Goal: Task Accomplishment & Management: Manage account settings

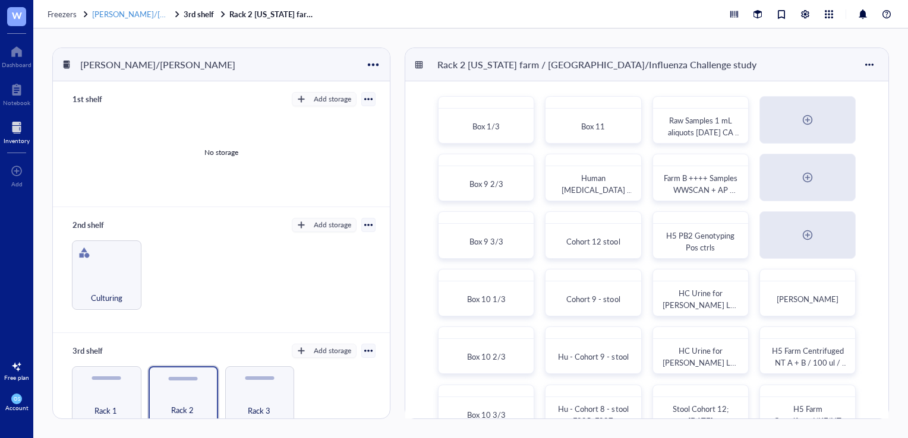
click at [151, 10] on span "[PERSON_NAME]/[PERSON_NAME]" at bounding box center [155, 13] width 127 height 11
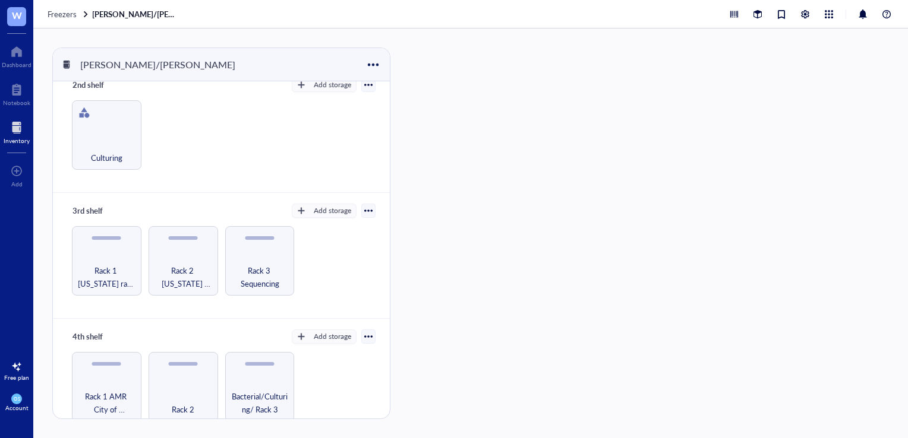
scroll to position [156, 0]
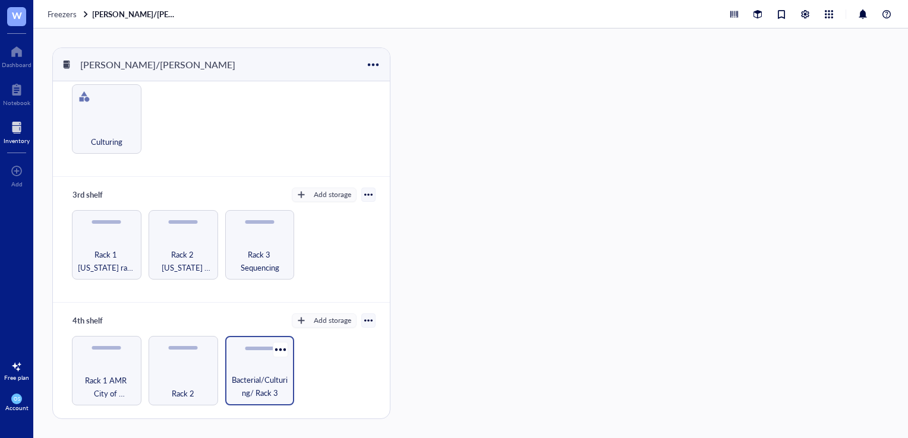
click at [254, 385] on span "Bacterial/Culturing/ Rack 3" at bounding box center [260, 387] width 58 height 26
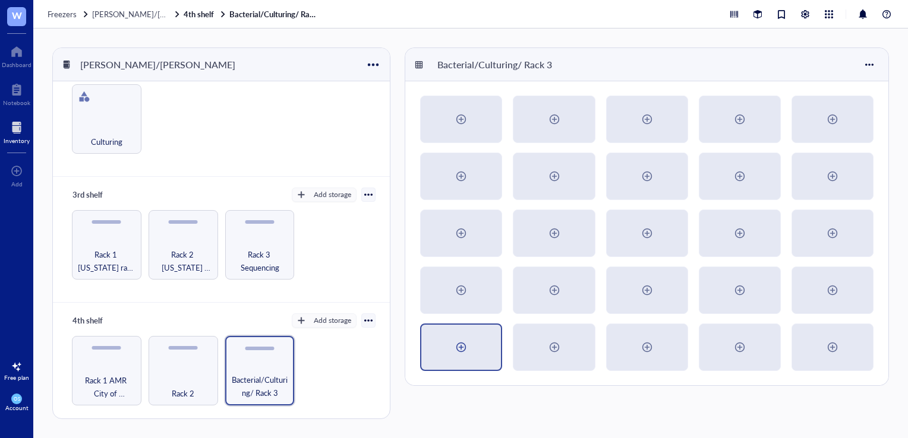
click at [469, 343] on div at bounding box center [461, 347] width 19 height 19
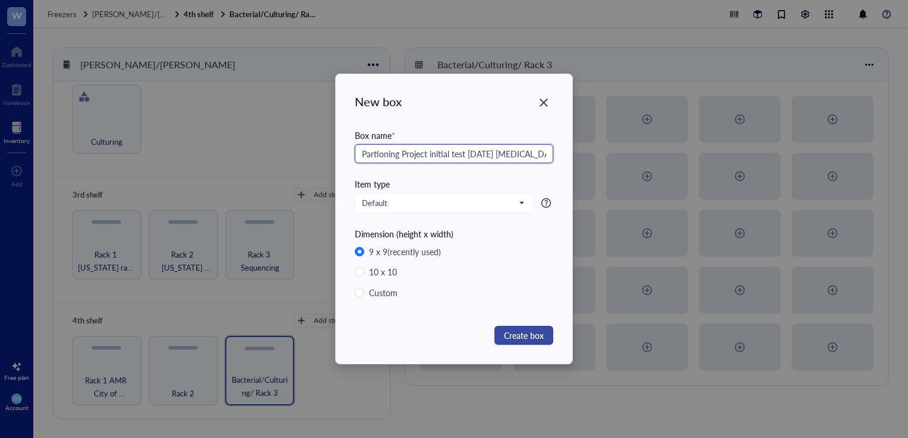
type input "Partioning Project initial test [DATE] [MEDICAL_DATA]"
click at [528, 341] on span "Create box" at bounding box center [524, 335] width 40 height 13
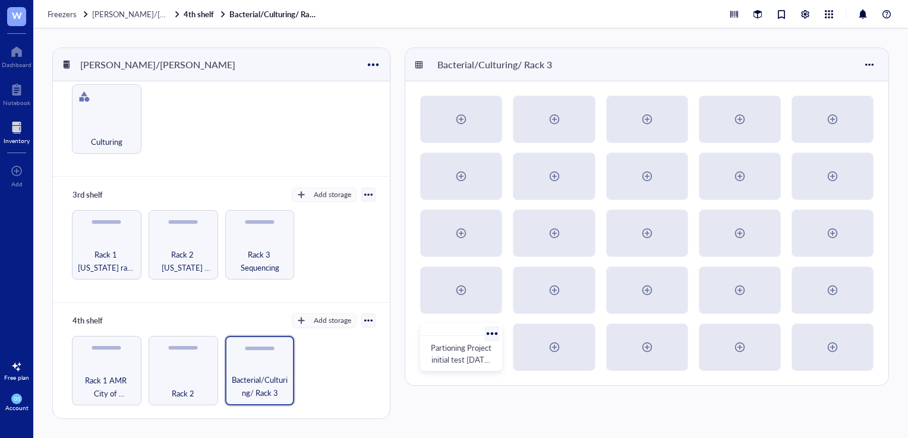
click at [470, 340] on div "Partioning Project initial test [DATE] [MEDICAL_DATA]" at bounding box center [461, 348] width 82 height 48
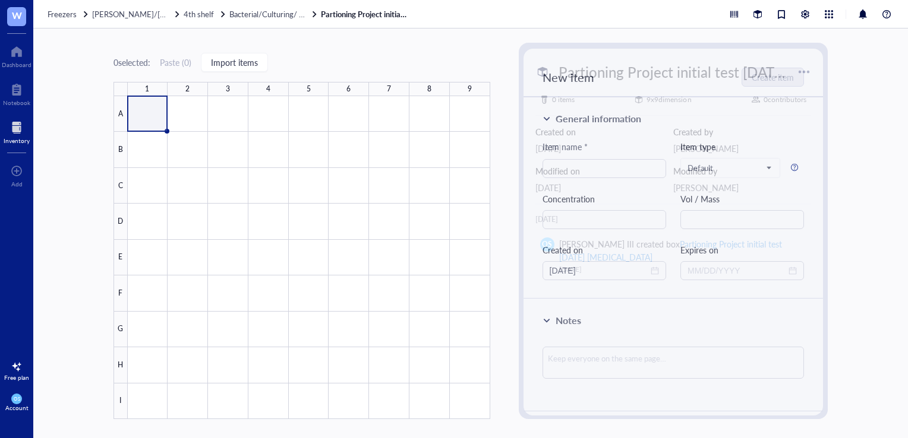
click at [134, 122] on div at bounding box center [309, 257] width 362 height 323
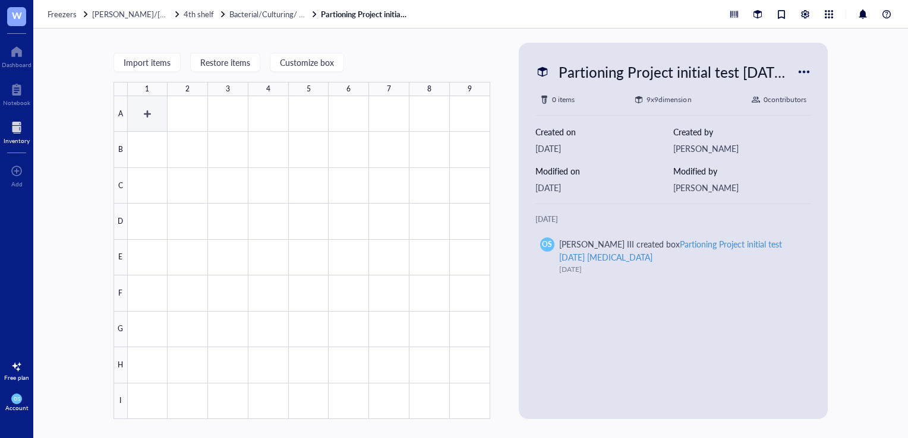
click at [150, 111] on div at bounding box center [309, 257] width 362 height 323
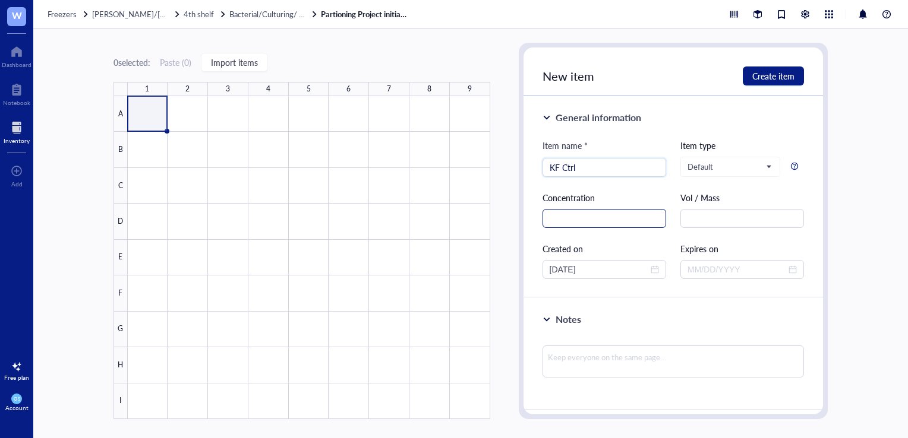
type input "KF Ctrl"
click at [579, 216] on input "text" at bounding box center [604, 218] width 124 height 19
type input "1"
click at [692, 221] on input "text" at bounding box center [742, 218] width 124 height 19
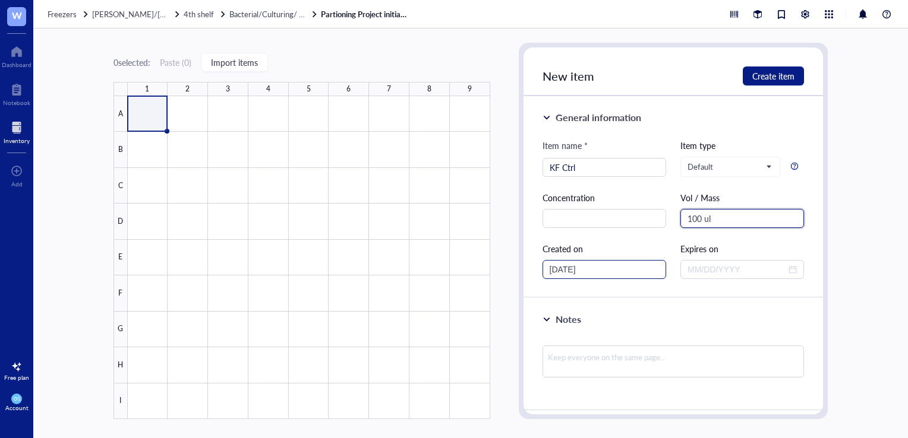
type input "100 ul"
click at [570, 264] on input "[DATE]" at bounding box center [599, 269] width 99 height 13
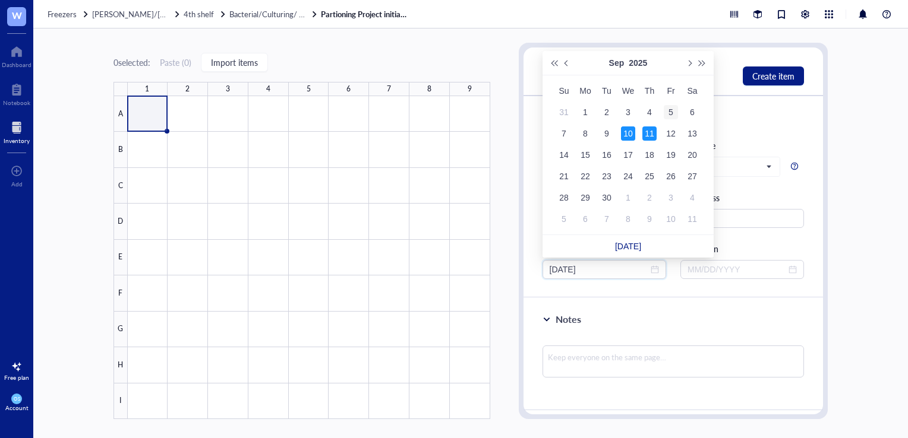
type input "[DATE]"
click at [672, 106] on div "5" at bounding box center [671, 112] width 14 height 14
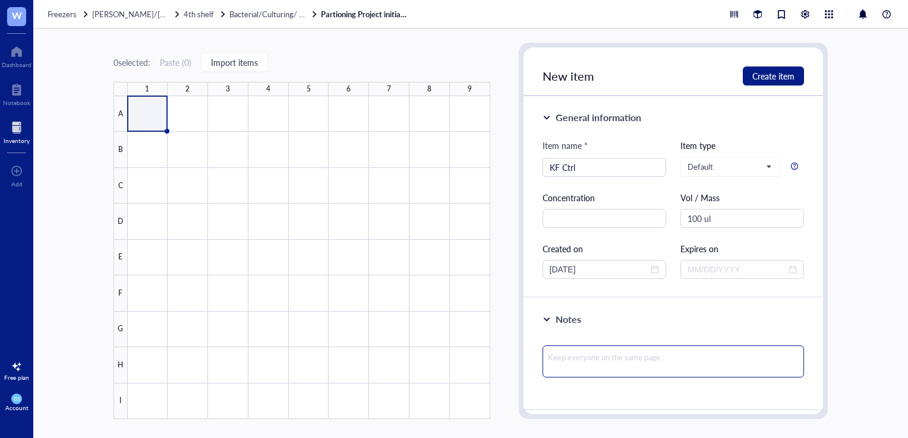
click at [625, 355] on textarea at bounding box center [673, 362] width 262 height 32
type textarea "L"
type textarea "Li"
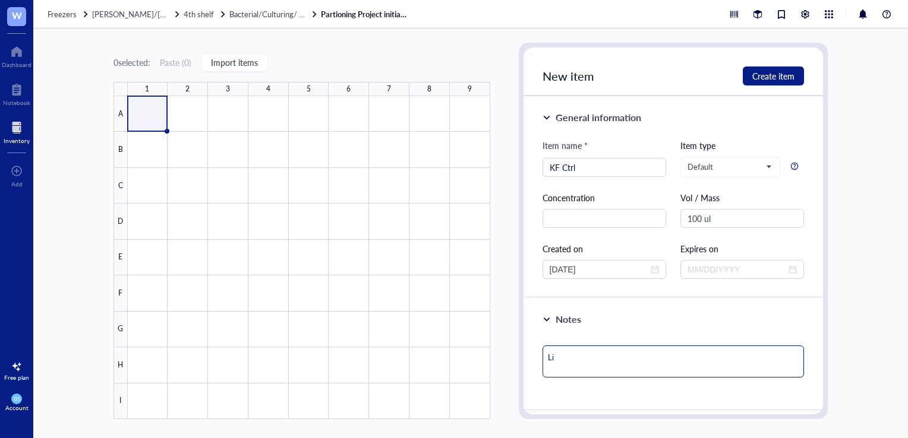
type textarea "Liq"
type textarea "Liqu"
type textarea "Liqui"
type textarea "Liquid"
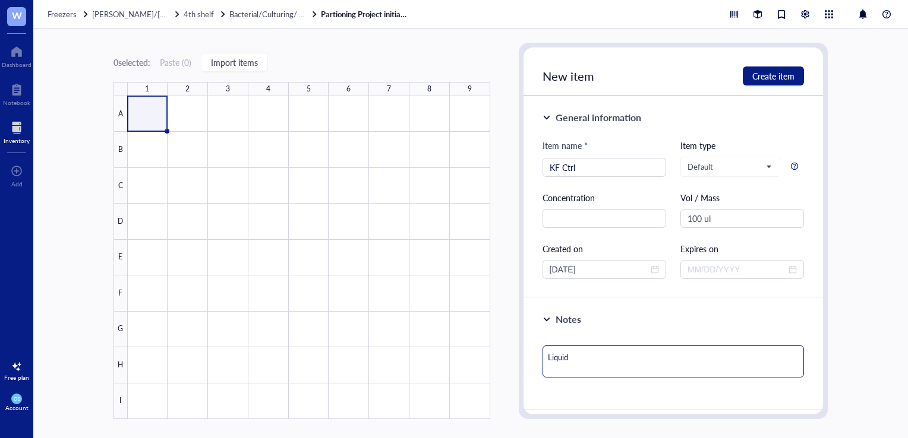
type textarea "Liquid"
type textarea "Liquid K"
type textarea "Liquid KF"
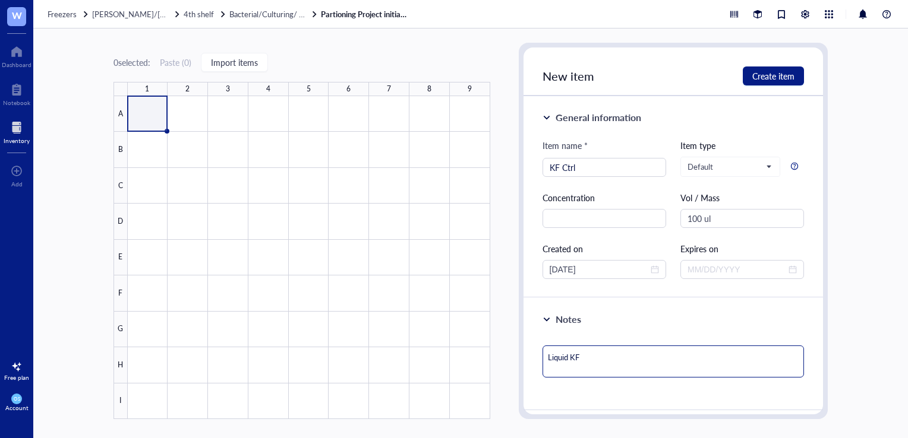
type textarea "Liquid KF"
type textarea "Liquid KF C"
type textarea "Liquid KF Ct"
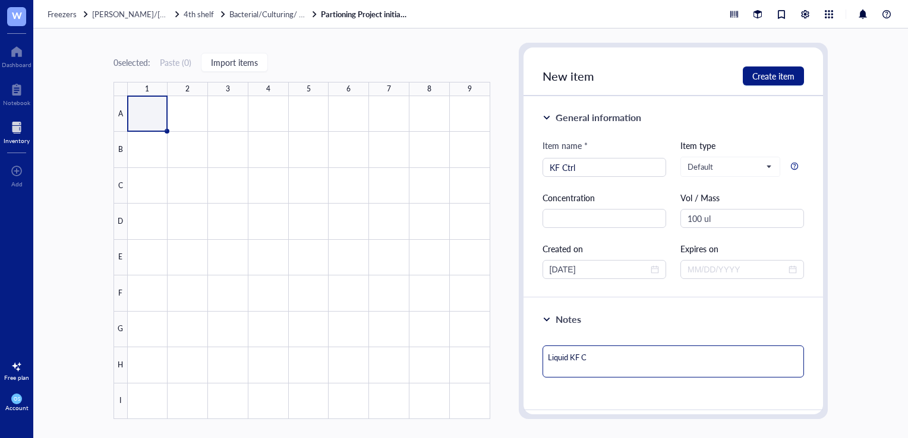
type textarea "Liquid KF Ct"
type textarea "Liquid KF Ctr"
type textarea "Liquid KF Ctrl"
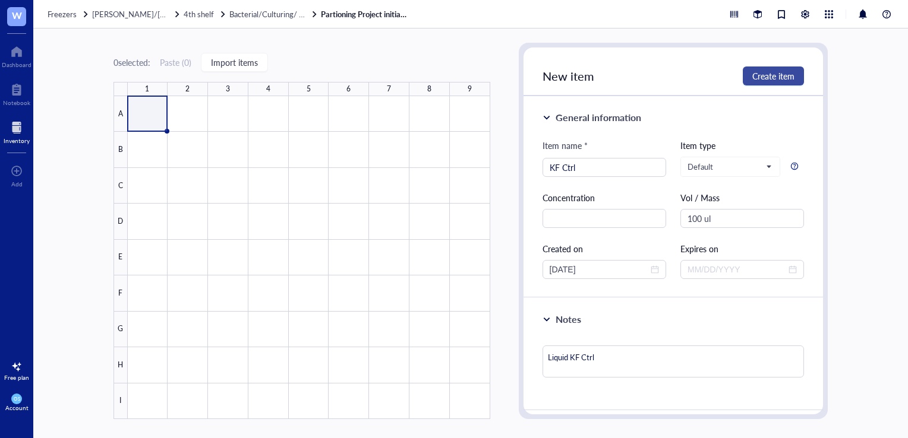
click at [761, 74] on span "Create item" at bounding box center [773, 76] width 42 height 10
type textarea "Keep everyone on the same page…"
type input "[DATE]"
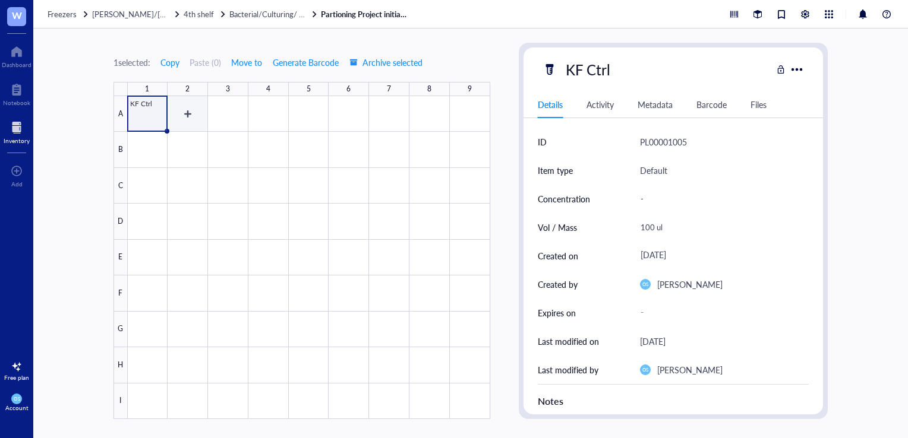
click at [188, 111] on div at bounding box center [309, 257] width 362 height 323
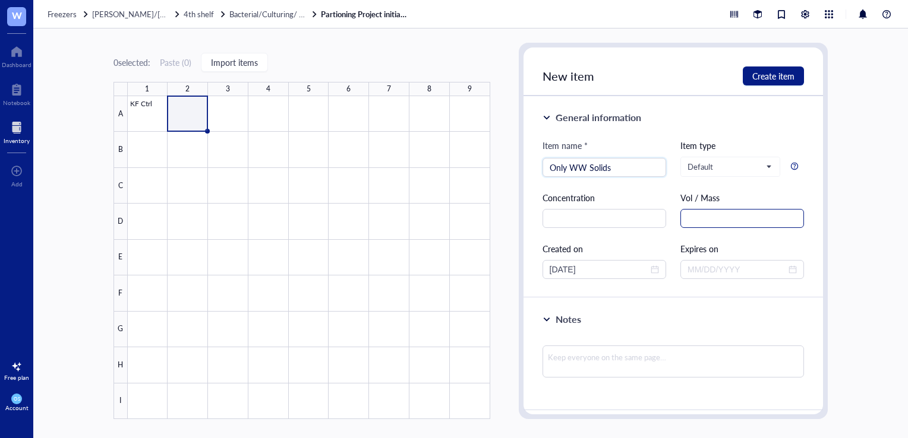
type input "Only WW Solids"
click at [693, 219] on input "text" at bounding box center [742, 218] width 124 height 19
type input "100 ul"
click at [582, 266] on input "[DATE]" at bounding box center [599, 269] width 99 height 13
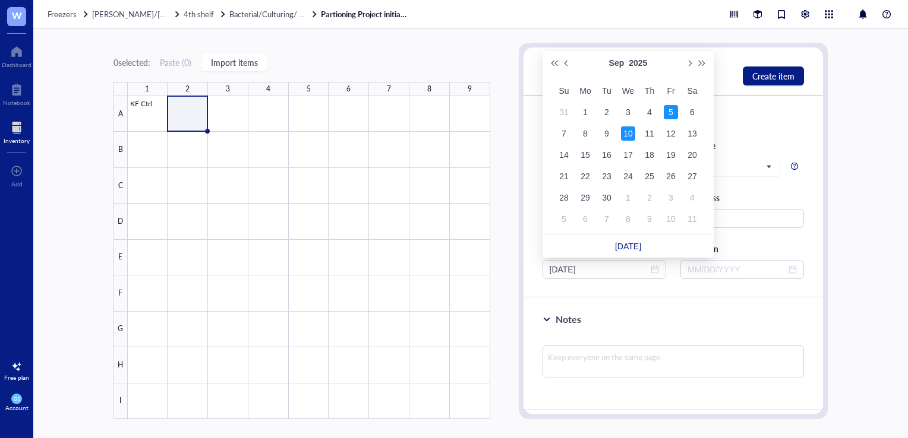
click at [670, 108] on div "5" at bounding box center [671, 112] width 14 height 14
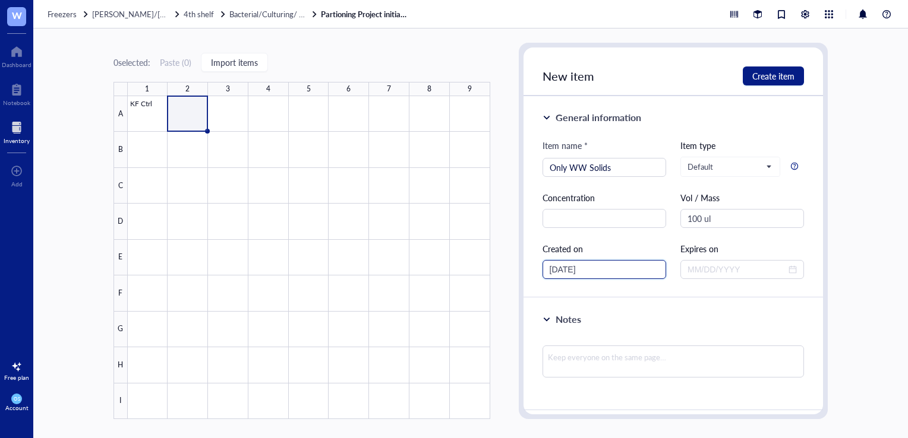
click at [585, 267] on input "[DATE]" at bounding box center [599, 269] width 99 height 13
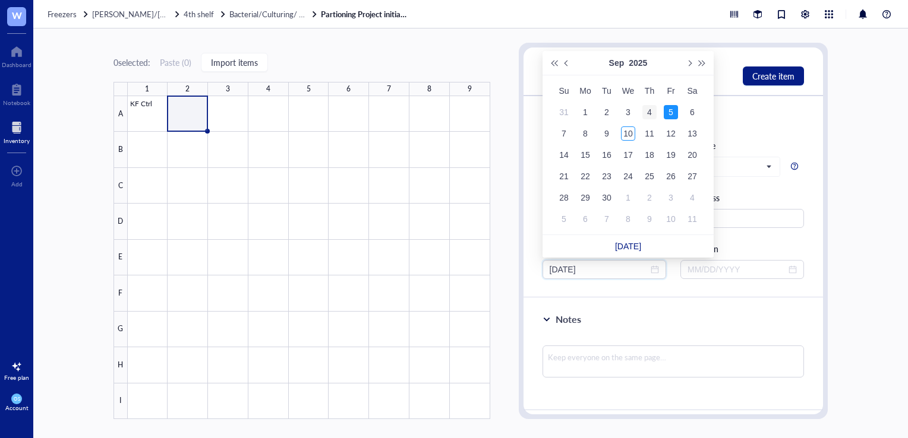
type input "[DATE]"
click at [652, 111] on div "4" at bounding box center [649, 112] width 14 height 14
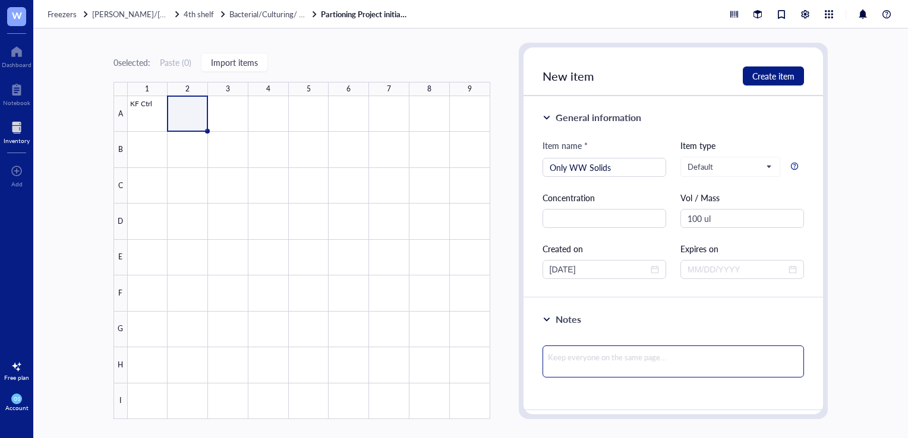
click at [573, 356] on textarea at bounding box center [673, 362] width 262 height 32
type textarea "O"
type textarea "On"
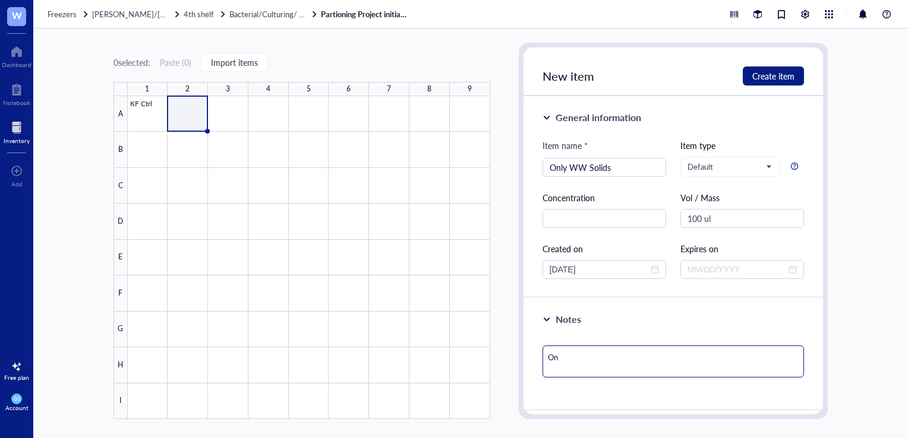
type textarea "Onl"
type textarea "Only"
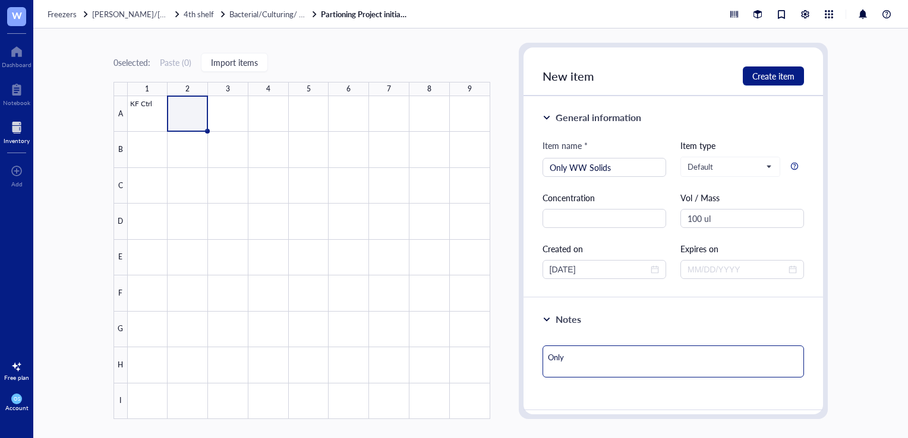
type textarea "Only"
type textarea "Only W"
type textarea "Only WW"
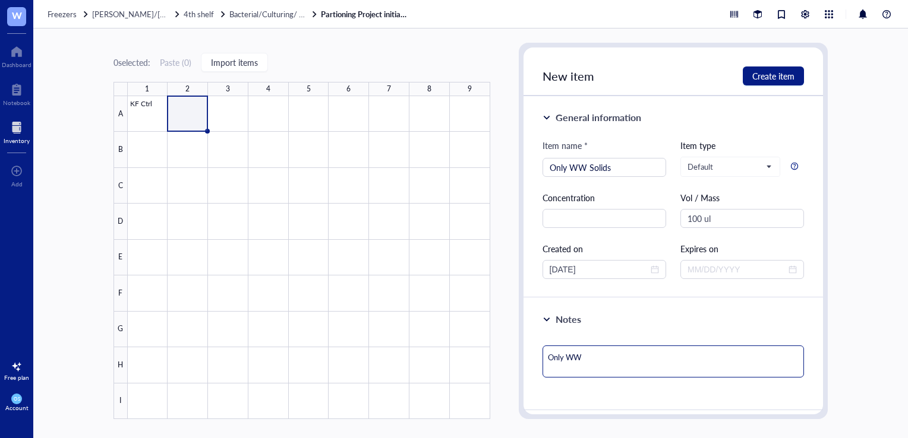
type textarea "Only WW"
type textarea "Only WW n"
type textarea "Only WW no"
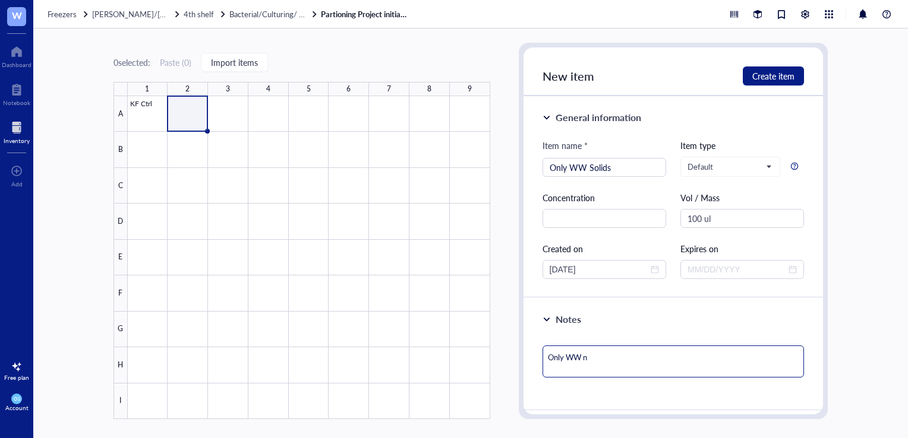
type textarea "Only WW no"
type textarea "Only WW no s"
type textarea "Only WW no sp"
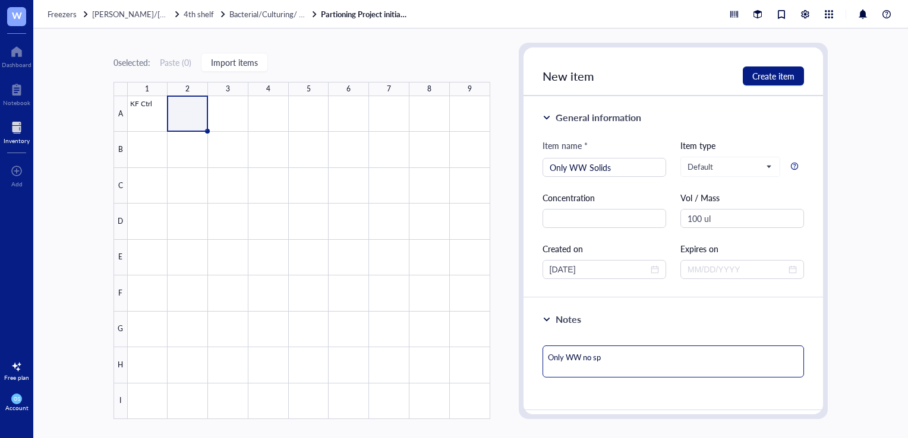
type textarea "Only WW no spi"
type textarea "Only WW no spik"
type textarea "Only WW no spike"
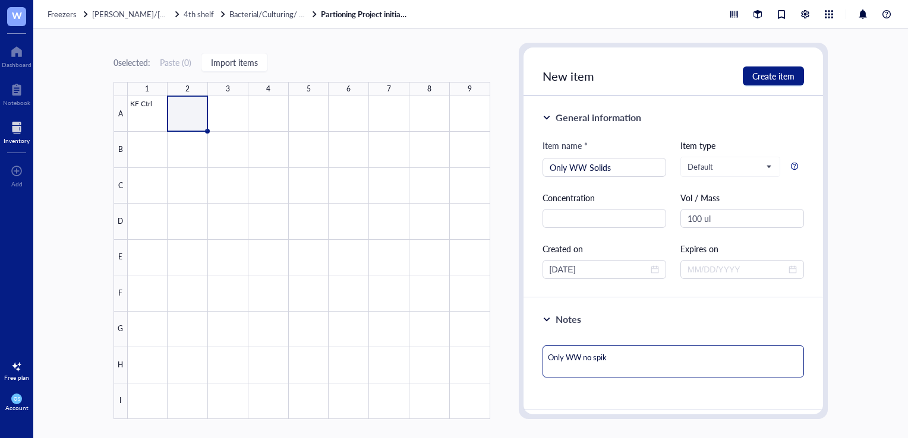
type textarea "Only WW no spike"
type textarea "Only WW no spike i"
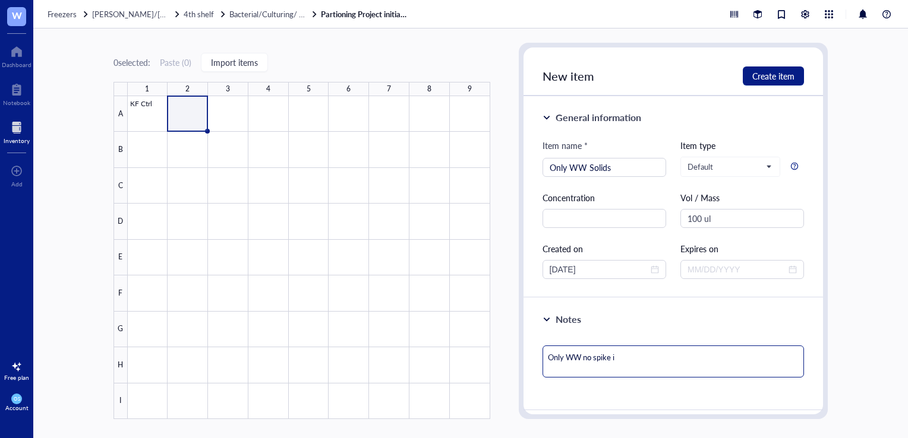
type textarea "Only WW no spike in"
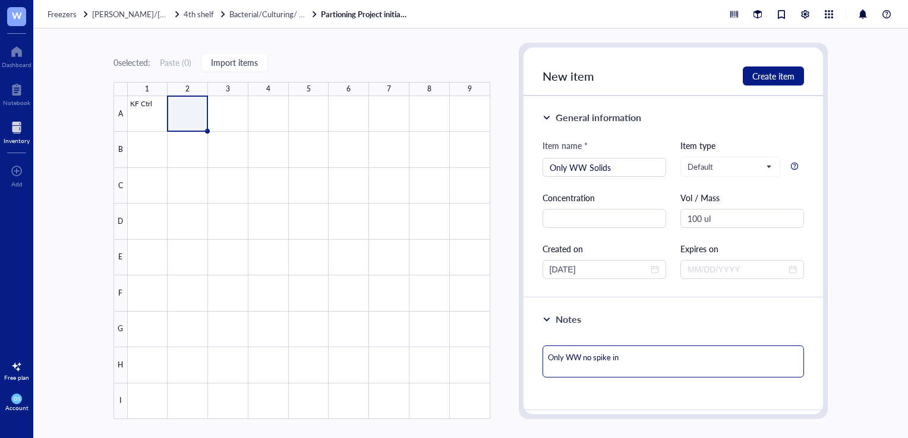
type textarea "Only WW no spike in"
type textarea "Only WW no spike in o"
type textarea "Only WW no spike in of"
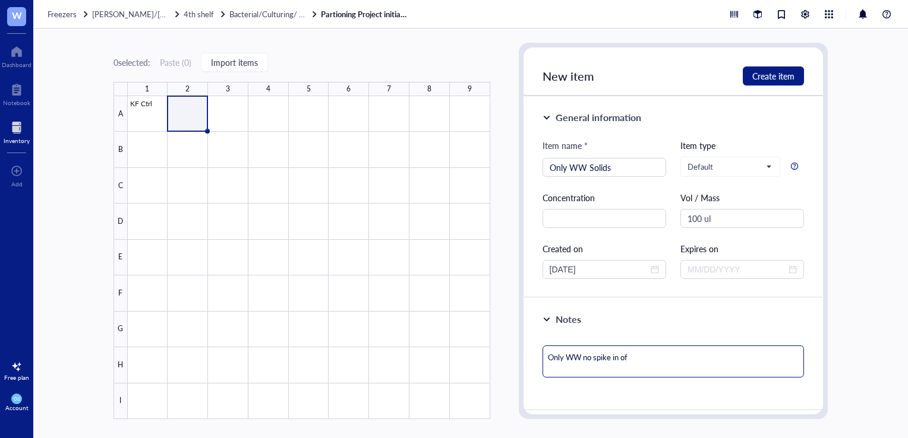
type textarea "Only WW no spike in of"
type textarea "Only WW no spike in of B"
type textarea "Only WW no spike in of B."
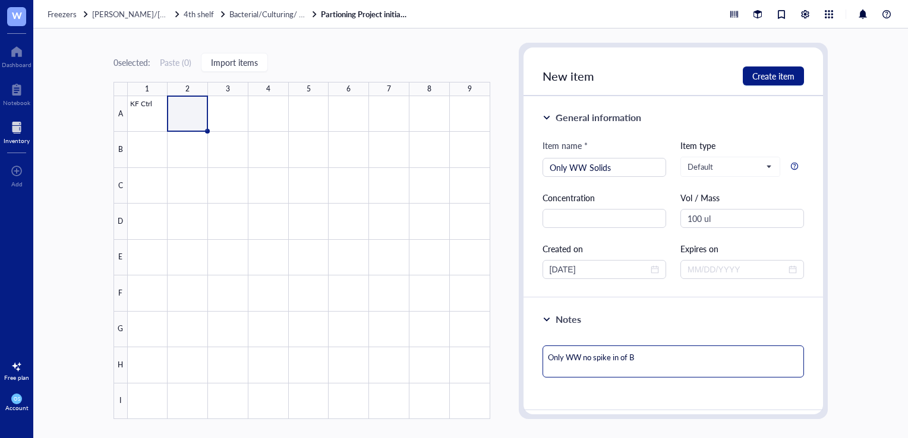
type textarea "Only WW no spike in of B."
type textarea "Only WW no spike in of B. P"
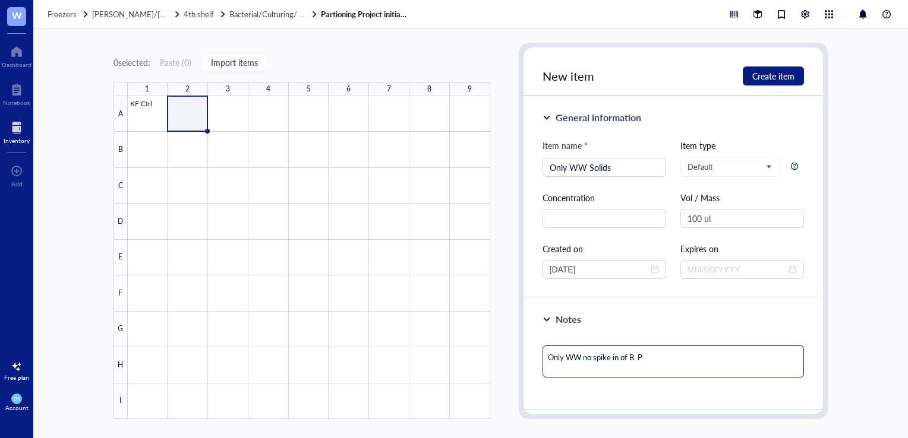
type textarea "Only WW no spike in of B. Pe"
type textarea "Only WW no spike in of B. Per"
type textarea "Only WW no spike in of B. Pert"
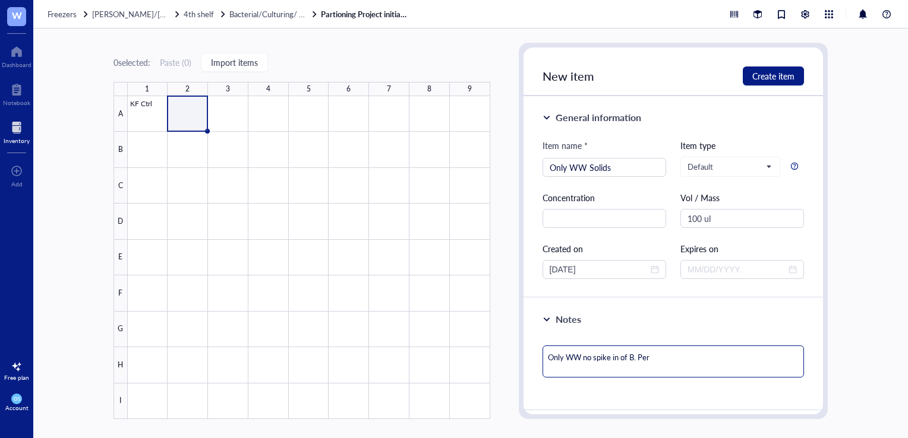
type textarea "Only WW no spike in of B. Pert"
type textarea "Only WW no spike in of B. Pertu"
type textarea "Only WW no spike in of B. Pertus"
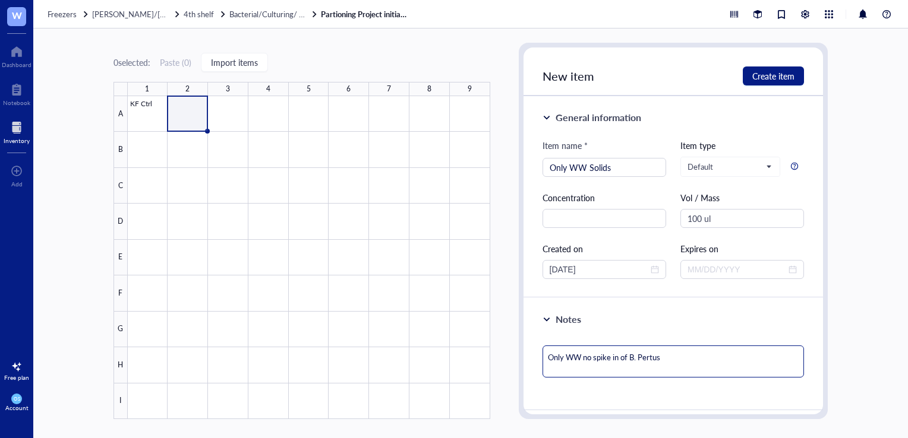
type textarea "Only WW no spike in of B. Pertuss"
type textarea "Only WW no spike in of B. Pertussi"
type textarea "Only WW no spike in of B. [MEDICAL_DATA]"
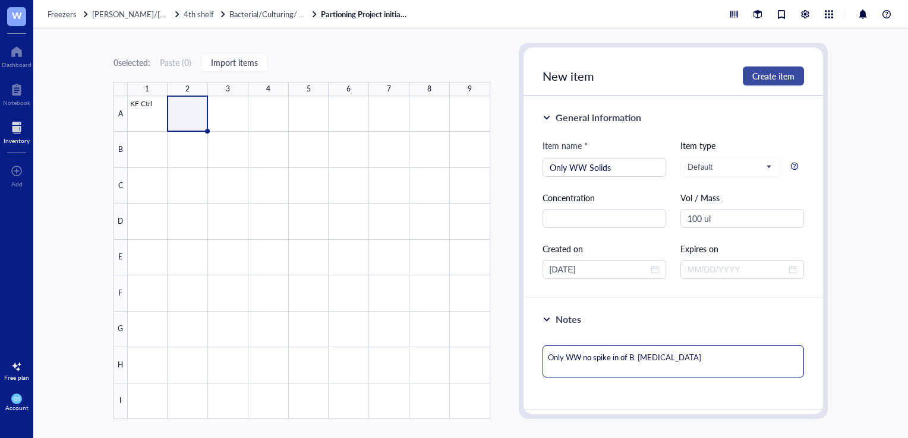
type textarea "Only WW no spike in of B. [MEDICAL_DATA]"
click at [763, 84] on button "Create item" at bounding box center [773, 76] width 61 height 19
type textarea "Keep everyone on the same page…"
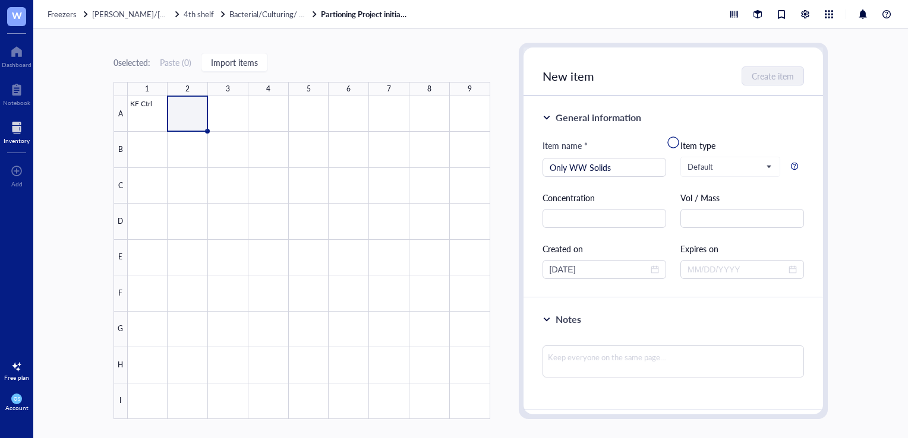
type input "[DATE]"
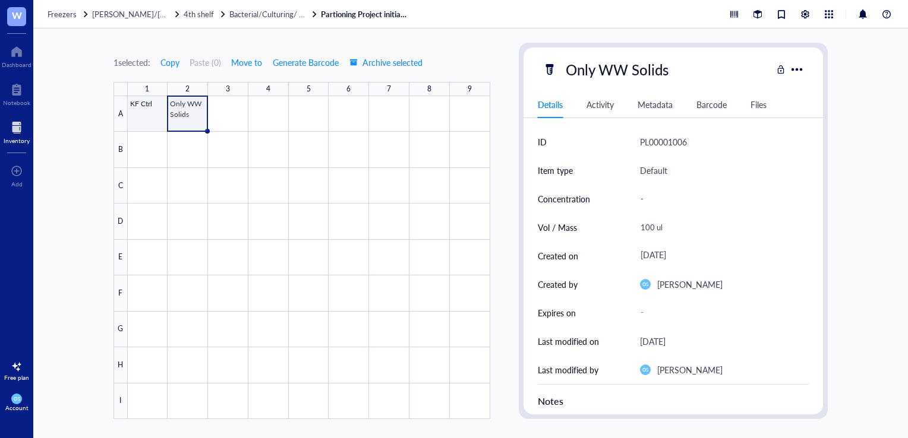
click at [159, 111] on div at bounding box center [309, 257] width 362 height 323
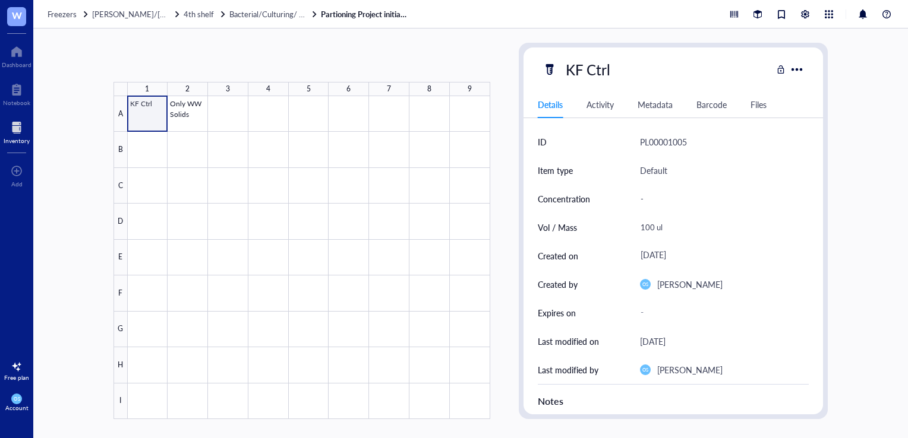
click at [143, 111] on div at bounding box center [309, 257] width 362 height 323
click at [643, 111] on div "Metadata" at bounding box center [654, 104] width 35 height 13
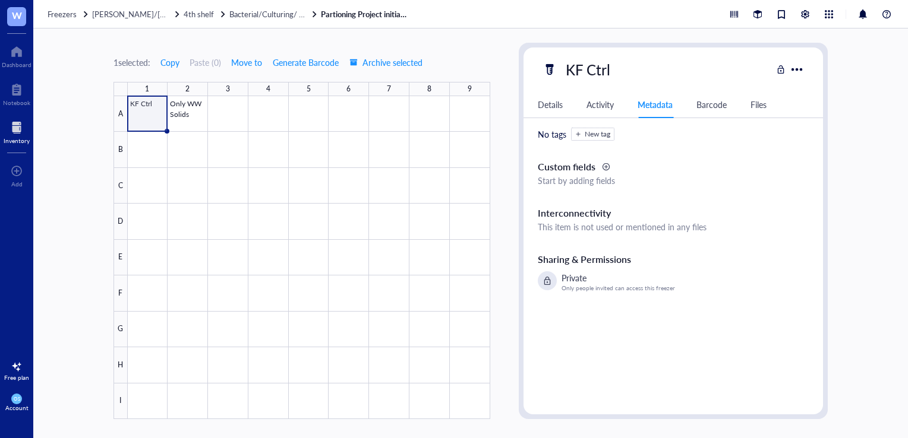
click at [607, 104] on div "Activity" at bounding box center [599, 104] width 27 height 13
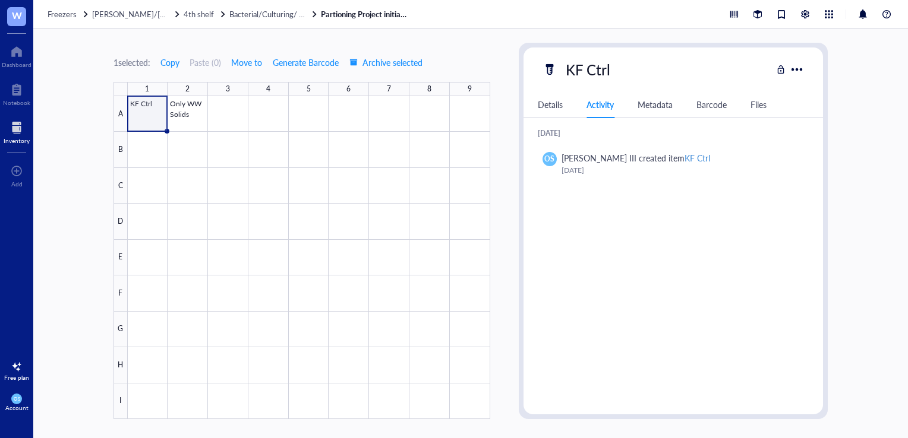
click at [707, 102] on div "Barcode" at bounding box center [711, 104] width 30 height 13
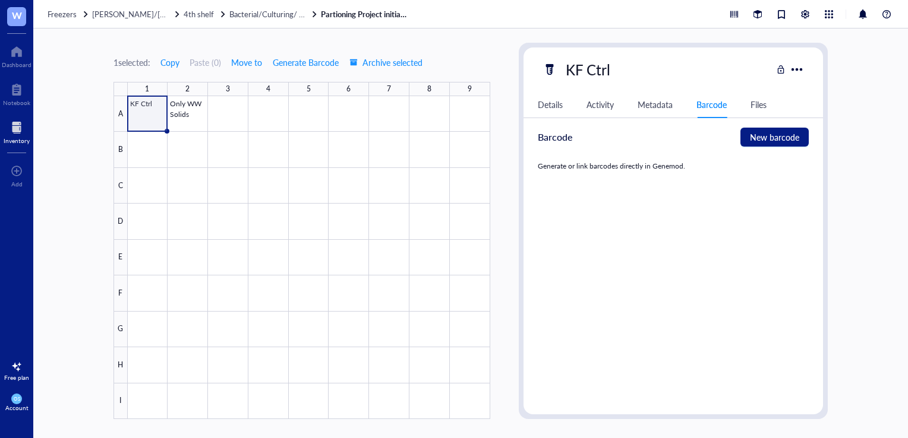
click at [561, 111] on div "Details" at bounding box center [550, 104] width 25 height 13
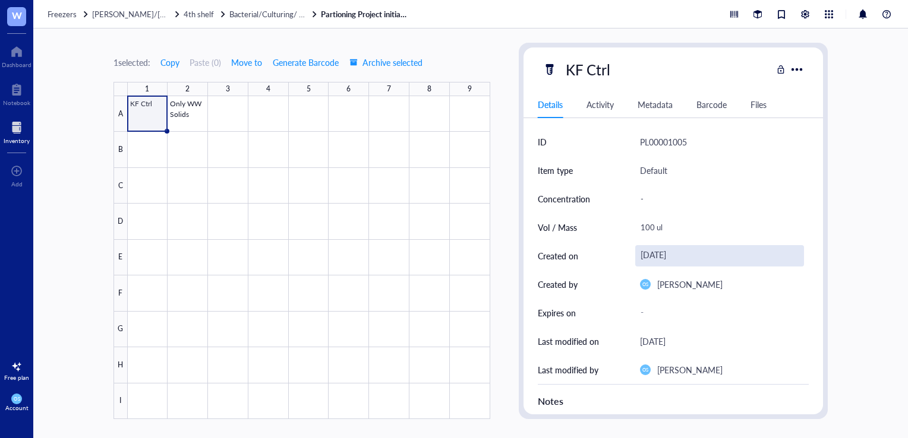
click at [680, 258] on div "[DATE]" at bounding box center [719, 255] width 169 height 21
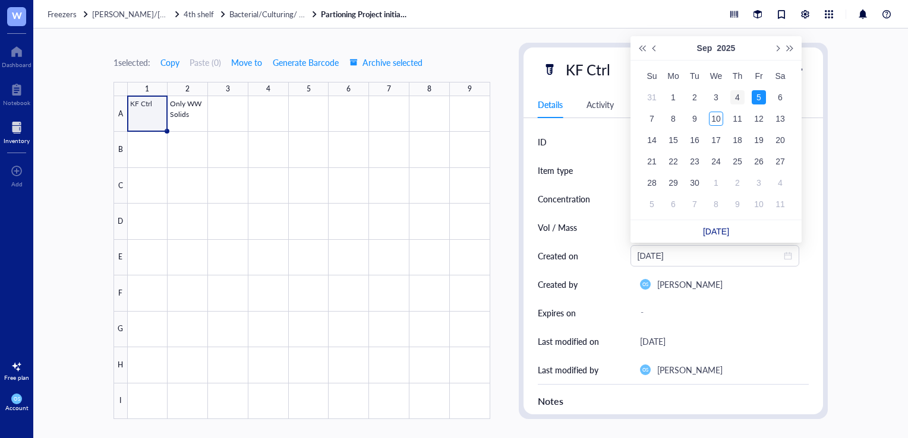
type input "[DATE]"
click at [737, 93] on div "4" at bounding box center [737, 97] width 14 height 14
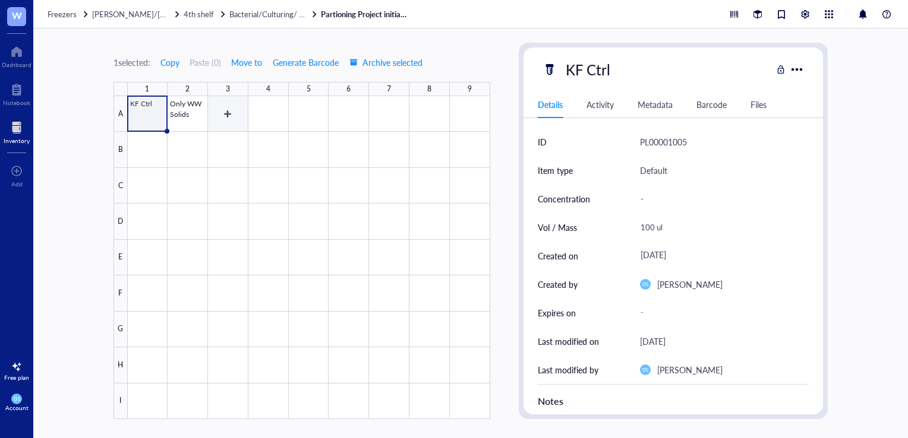
click at [234, 112] on div at bounding box center [309, 257] width 362 height 323
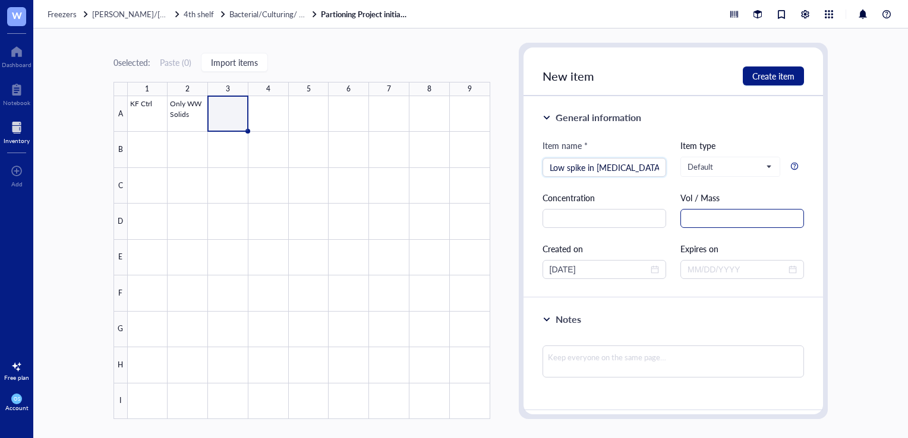
type input "Low spike in [MEDICAL_DATA]"
click at [695, 223] on input "text" at bounding box center [742, 218] width 124 height 19
type input "100 uL"
click at [572, 267] on input "[DATE]" at bounding box center [599, 269] width 99 height 13
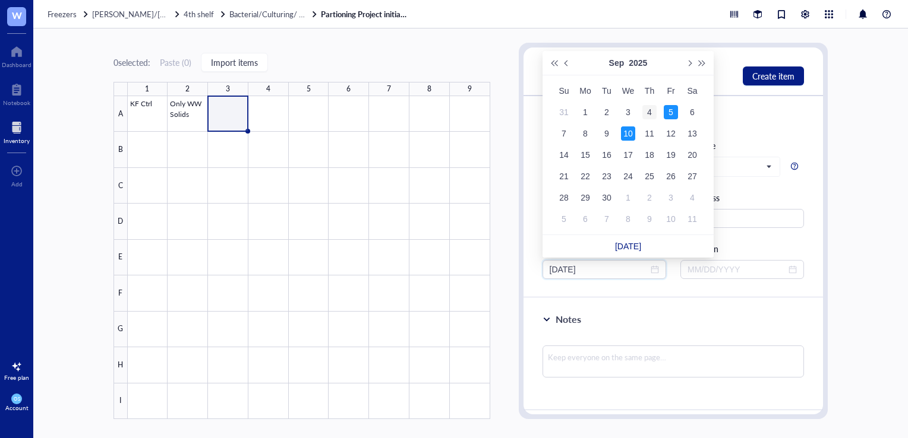
type input "[DATE]"
click at [654, 112] on div "4" at bounding box center [649, 112] width 14 height 14
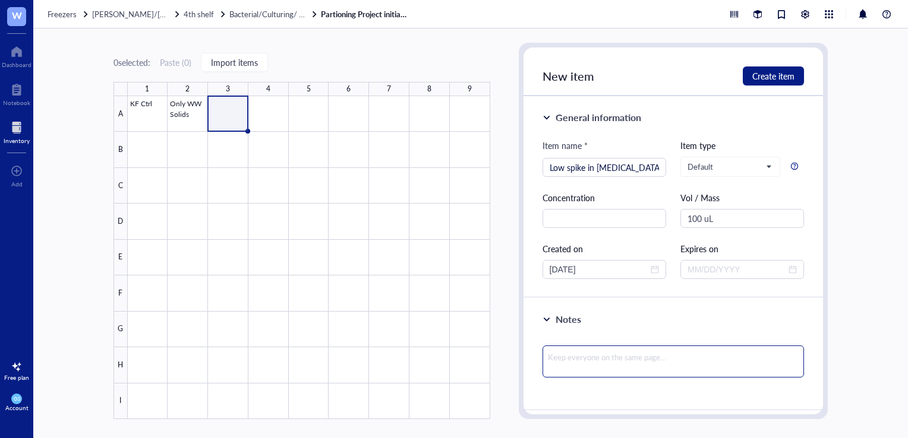
click at [613, 371] on textarea at bounding box center [673, 362] width 262 height 32
type textarea "L"
type textarea "Keep everyone on the same page…"
type textarea "S"
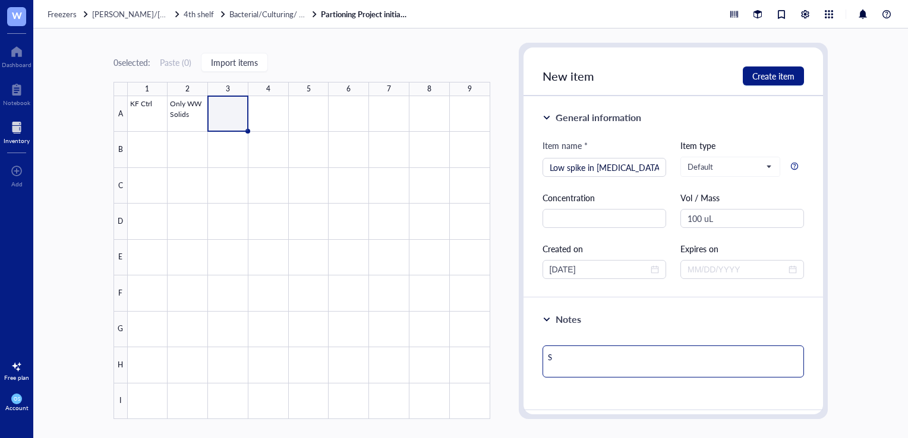
type textarea "So"
type textarea "Sol"
type textarea "Soli"
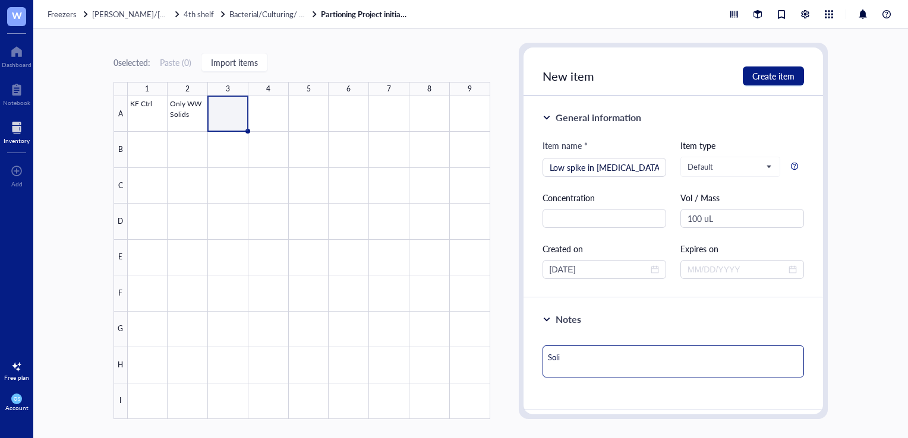
type textarea "Solid"
type textarea "Solids"
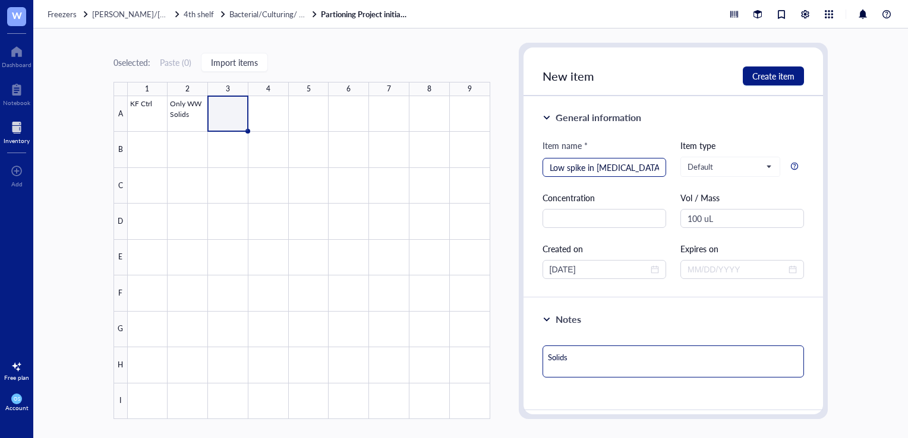
type textarea "Solids"
click at [630, 167] on input "Low spike in [MEDICAL_DATA]" at bounding box center [604, 168] width 109 height 18
type input "Low spike in [MEDICAL_DATA]- Solids"
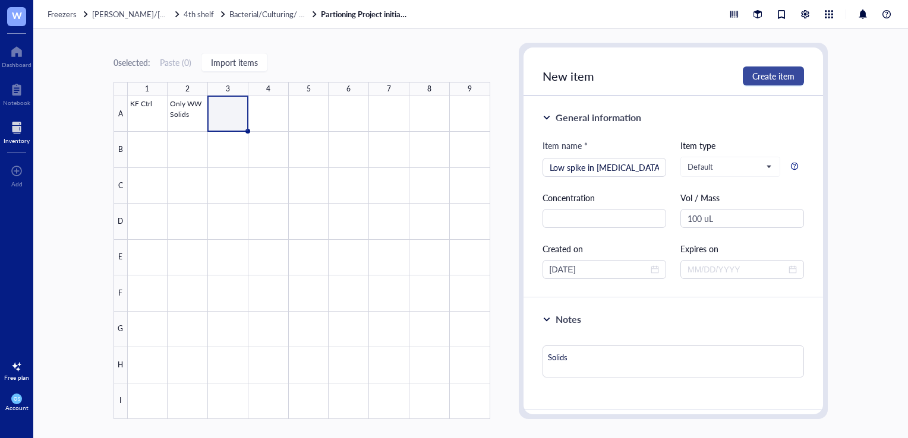
click at [766, 80] on span "Create item" at bounding box center [773, 76] width 42 height 10
type textarea "Keep everyone on the same page…"
type input "[DATE]"
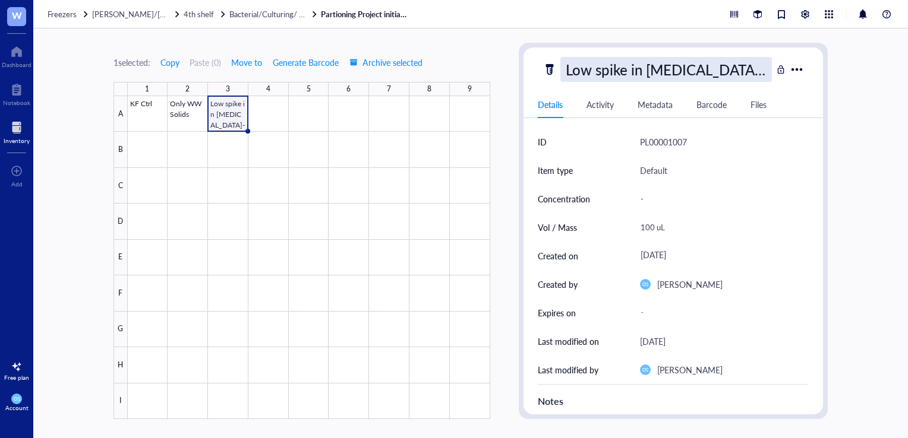
click at [627, 77] on div "Low spike in [MEDICAL_DATA]- Solids" at bounding box center [666, 69] width 212 height 25
drag, startPoint x: 757, startPoint y: 69, endPoint x: 568, endPoint y: 57, distance: 189.9
click at [568, 58] on input "Low spike in [MEDICAL_DATA]- Solids" at bounding box center [666, 70] width 211 height 24
click at [268, 113] on div at bounding box center [309, 257] width 362 height 323
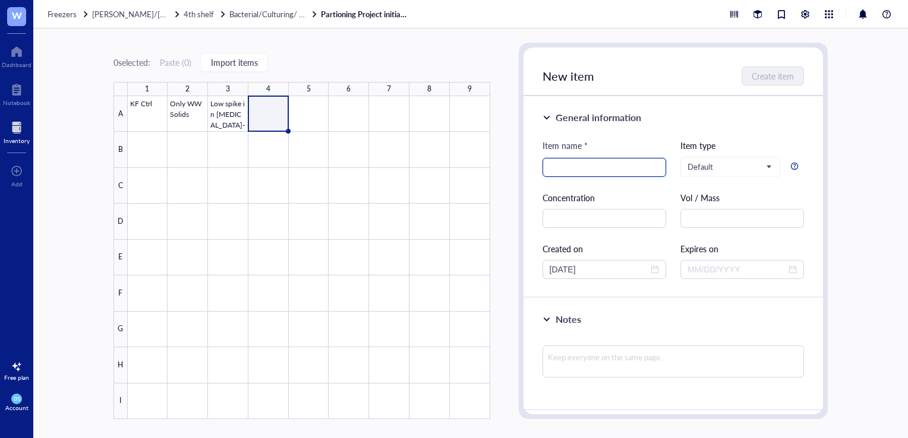
click at [554, 171] on input "search" at bounding box center [604, 168] width 109 height 18
paste input "Low spike in [MEDICAL_DATA]- Solids"
click at [566, 172] on input "Low spike in [MEDICAL_DATA]- Solids" at bounding box center [604, 168] width 109 height 18
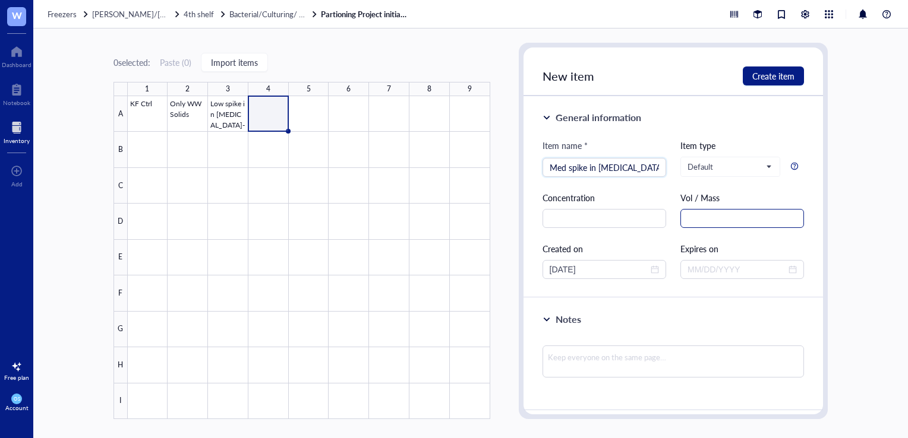
type input "Med spike in [MEDICAL_DATA]- Solids"
click at [687, 215] on input "text" at bounding box center [742, 218] width 124 height 19
type input "100 uL"
click at [570, 267] on input "[DATE]" at bounding box center [599, 269] width 99 height 13
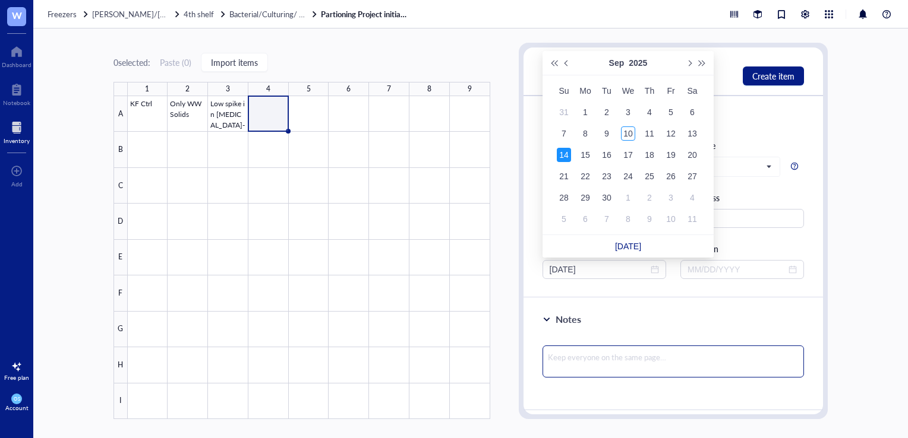
type input "[DATE]"
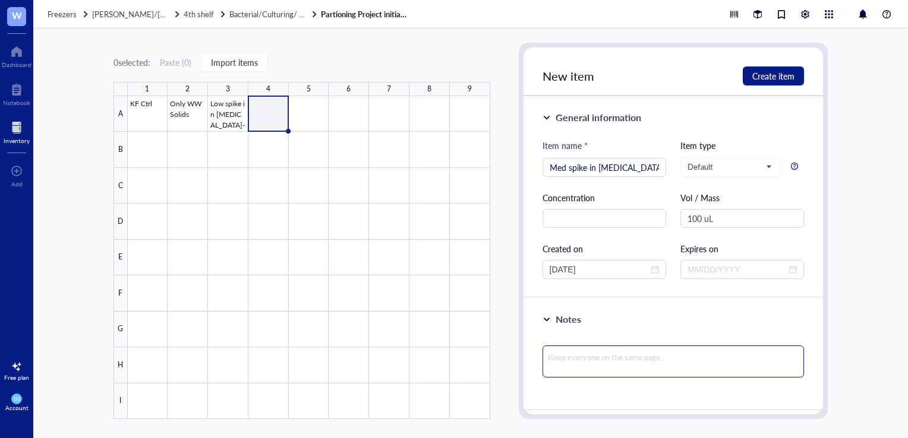
click at [601, 358] on textarea at bounding box center [673, 362] width 262 height 32
click at [774, 74] on span "Create item" at bounding box center [773, 76] width 42 height 10
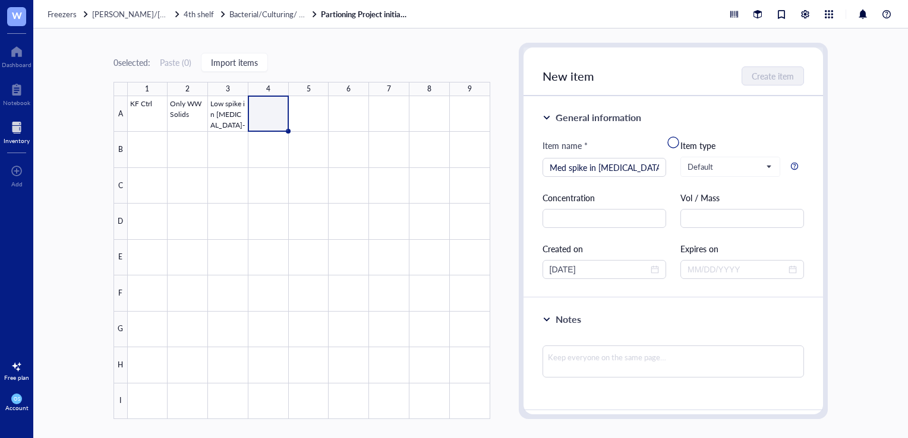
type input "[DATE]"
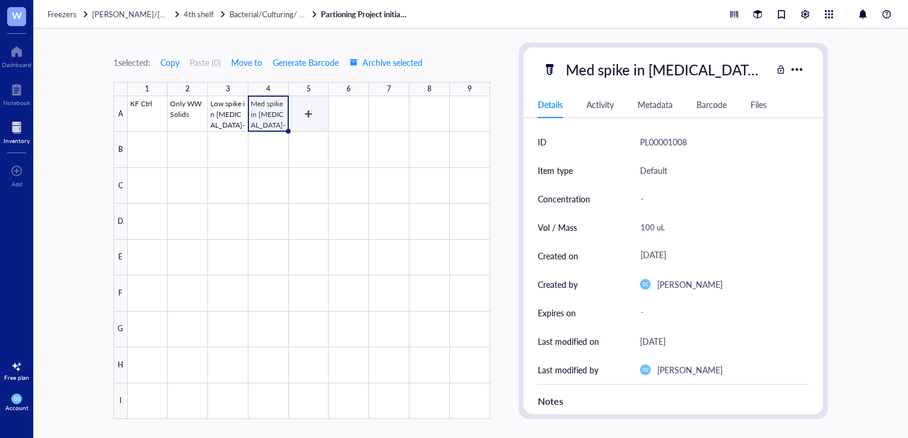
click at [314, 108] on div at bounding box center [309, 257] width 362 height 323
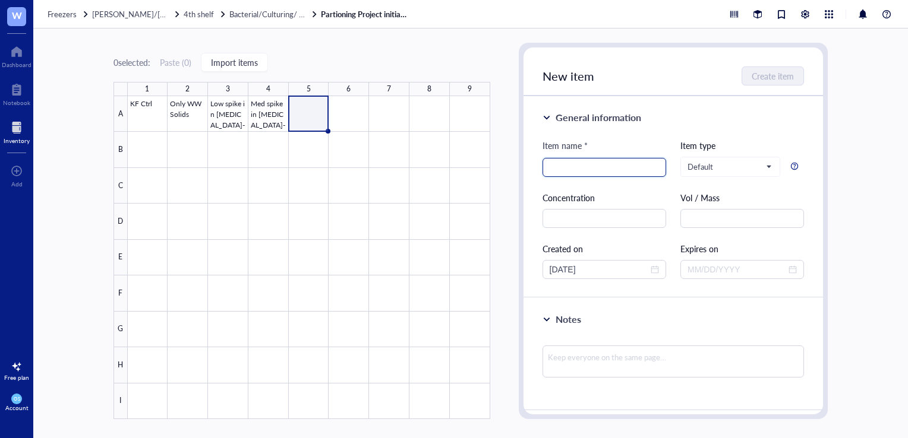
click at [581, 172] on input "search" at bounding box center [604, 168] width 109 height 18
paste input "Low spike in [MEDICAL_DATA]- Solids"
click at [565, 169] on input "Low spike in [MEDICAL_DATA]- Solids" at bounding box center [604, 168] width 109 height 18
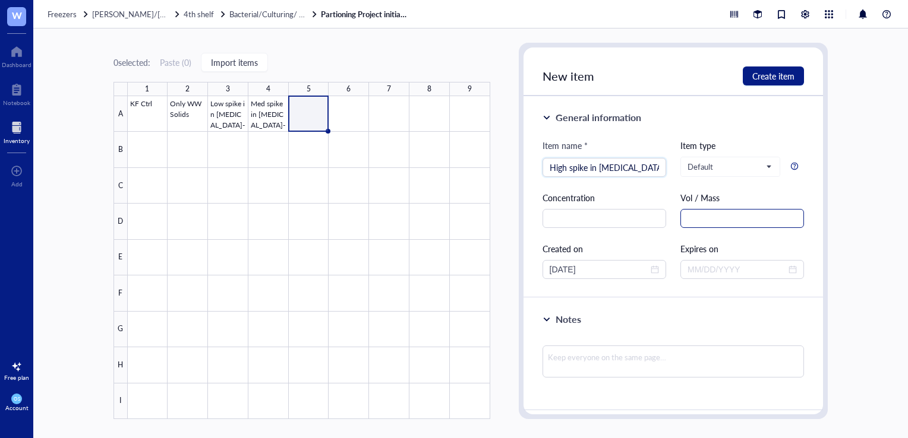
type input "High spike in [MEDICAL_DATA]- Solids"
click at [699, 225] on input "text" at bounding box center [742, 218] width 124 height 19
type input "`"
type input "100 uL"
click at [567, 266] on input "[DATE]" at bounding box center [599, 269] width 99 height 13
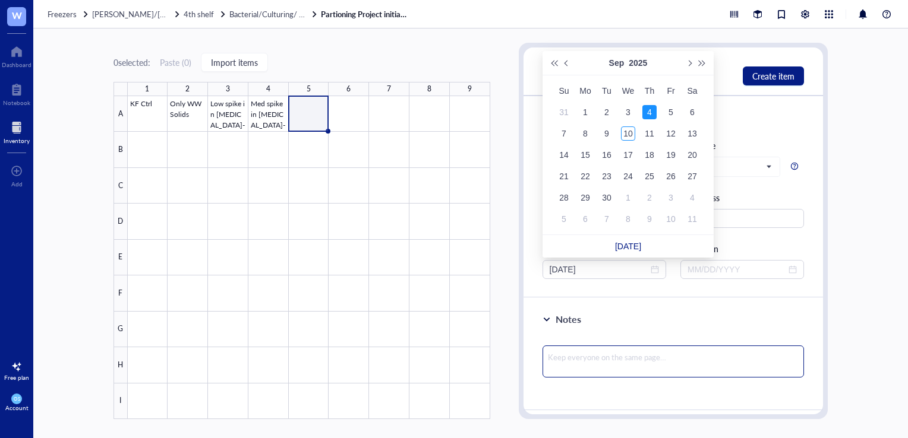
type input "[DATE]"
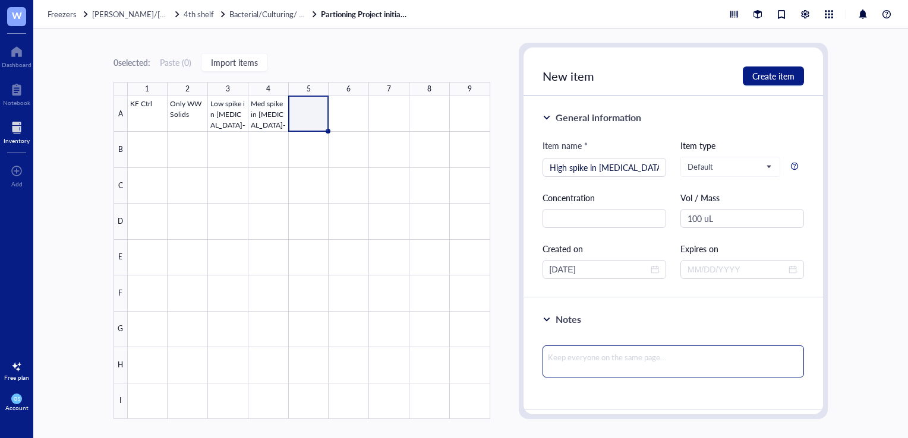
click at [587, 354] on textarea at bounding box center [673, 362] width 262 height 32
click at [771, 75] on span "Create item" at bounding box center [773, 76] width 42 height 10
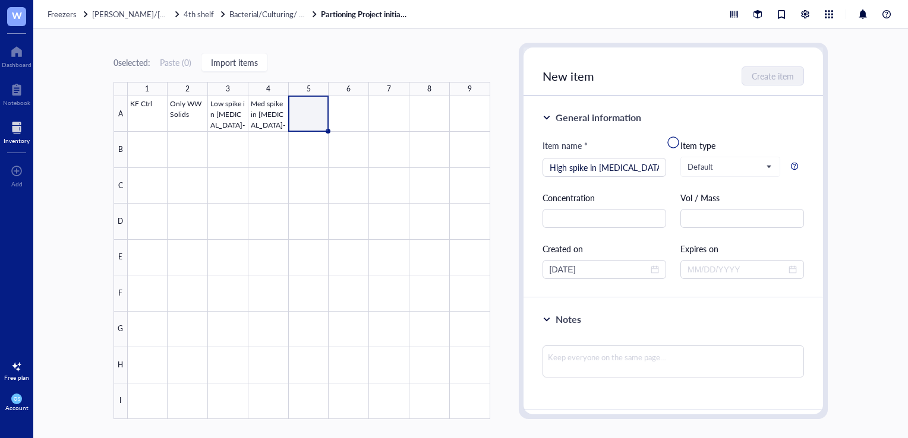
type input "[DATE]"
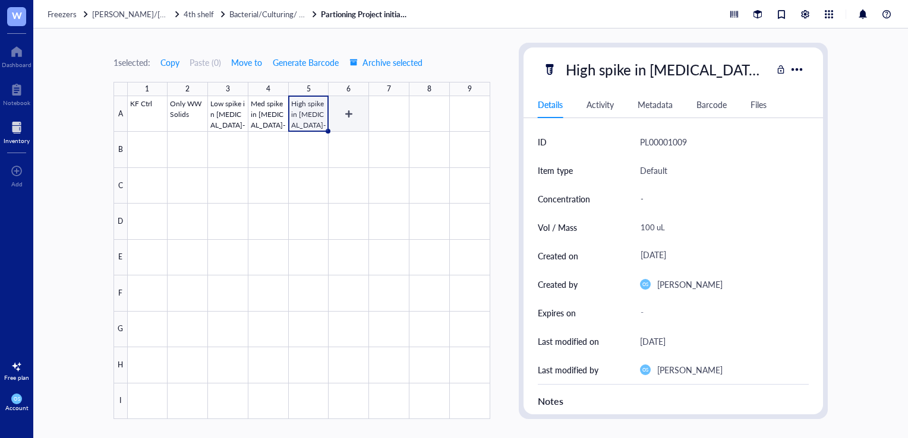
click at [338, 115] on div at bounding box center [309, 257] width 362 height 323
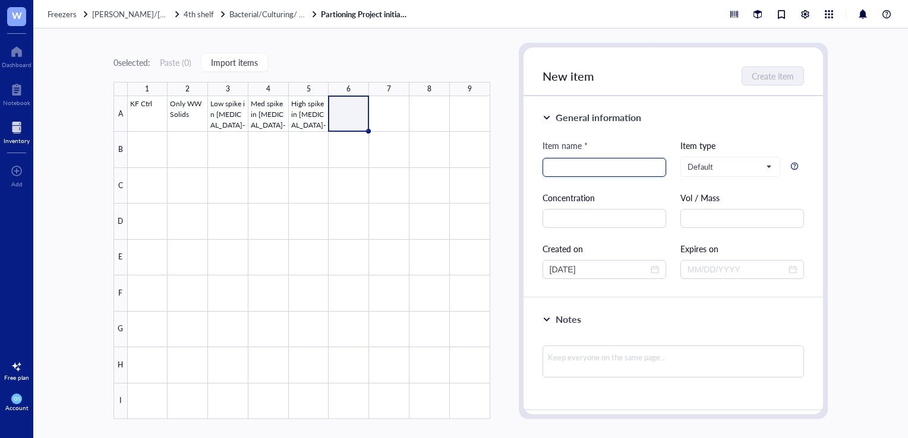
click at [561, 162] on input "search" at bounding box center [604, 168] width 109 height 18
paste input "Low spike in [MEDICAL_DATA]- Solids"
click at [563, 167] on input "Low spike in [MEDICAL_DATA]- Solids" at bounding box center [604, 168] width 109 height 18
click at [651, 172] on input "Only WW spike in [MEDICAL_DATA]- Solids" at bounding box center [604, 168] width 109 height 18
click at [630, 166] on input "Only WW- Solids" at bounding box center [604, 168] width 109 height 18
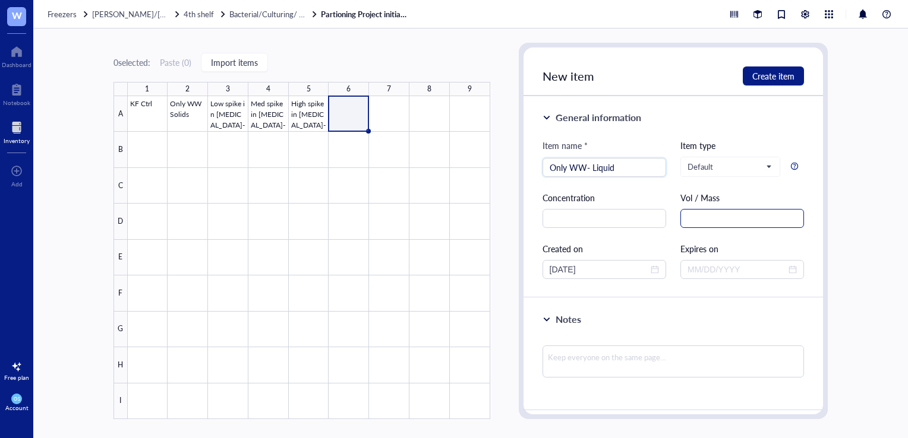
type input "Only WW- Liquid"
click at [692, 214] on input "text" at bounding box center [742, 218] width 124 height 19
type input "100 uL"
click at [565, 272] on input "[DATE]" at bounding box center [599, 269] width 99 height 13
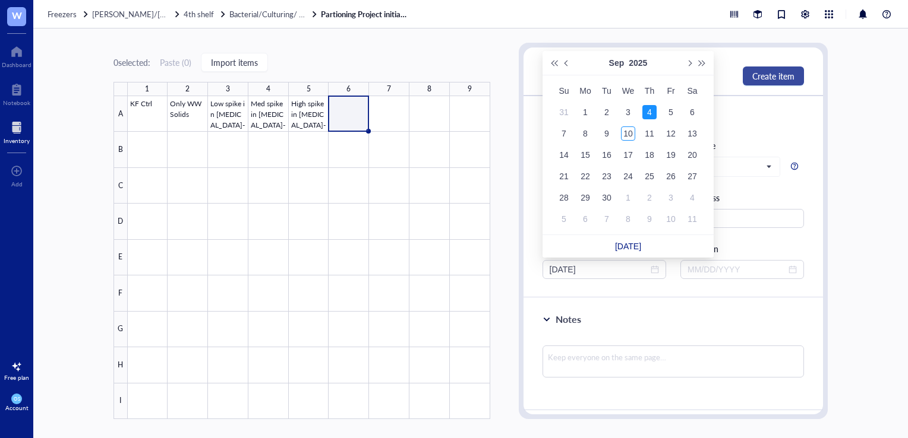
type input "[DATE]"
click at [772, 71] on span "Create item" at bounding box center [773, 76] width 42 height 10
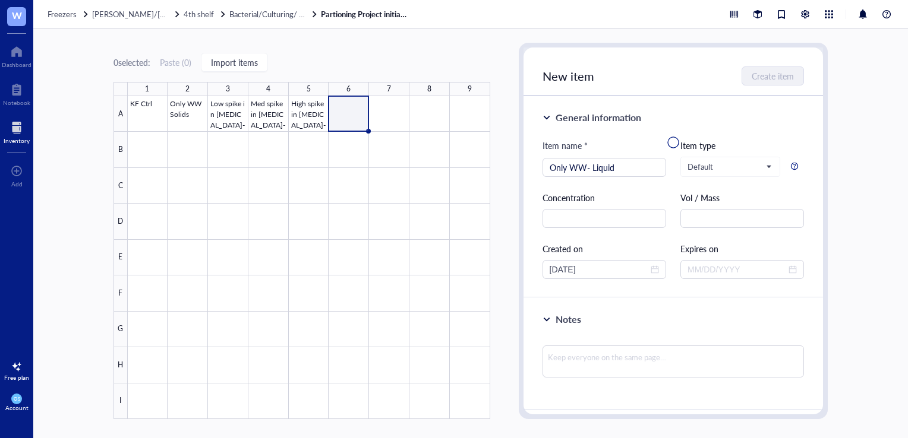
type input "[DATE]"
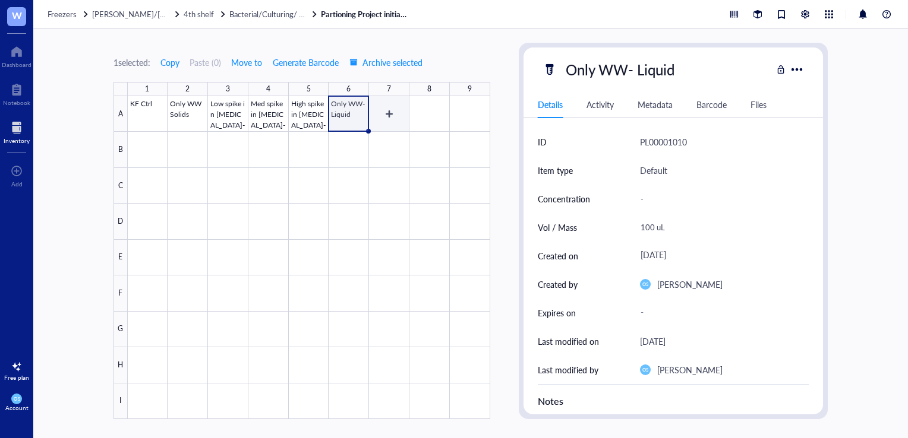
click at [380, 118] on div at bounding box center [309, 257] width 362 height 323
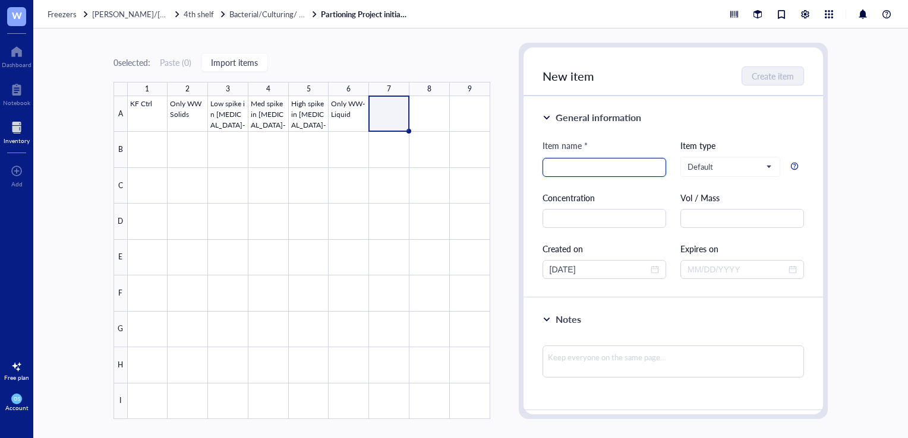
click at [569, 175] on input "search" at bounding box center [604, 168] width 109 height 18
paste input "Low spike in [MEDICAL_DATA]- Solids"
type input "Low spike in [MEDICAL_DATA]- Liquid"
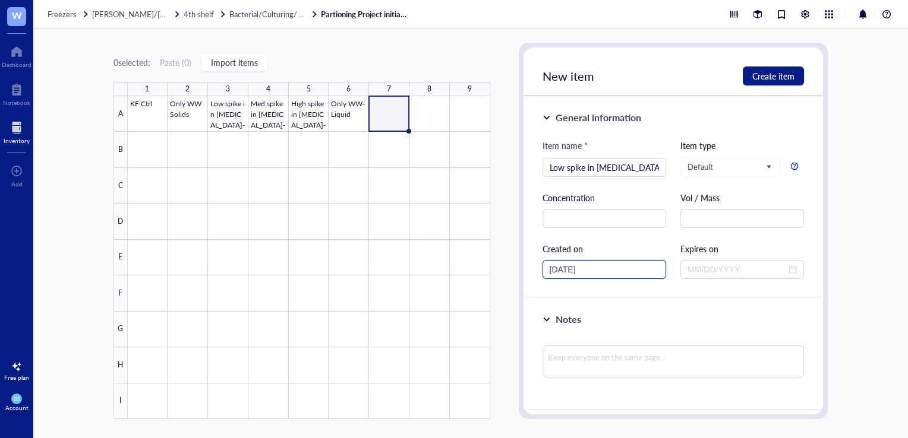
click at [572, 268] on input "[DATE]" at bounding box center [599, 269] width 99 height 13
click at [756, 83] on button "Create item" at bounding box center [773, 76] width 61 height 19
type input "[DATE]"
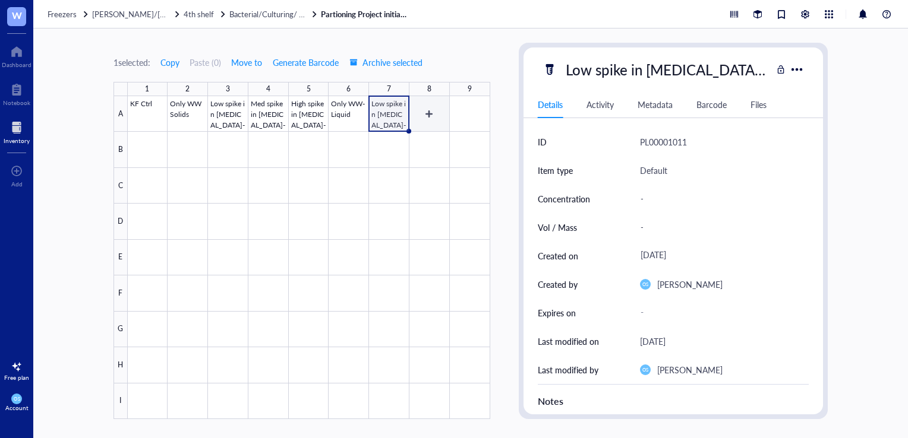
click at [425, 112] on div at bounding box center [309, 257] width 362 height 323
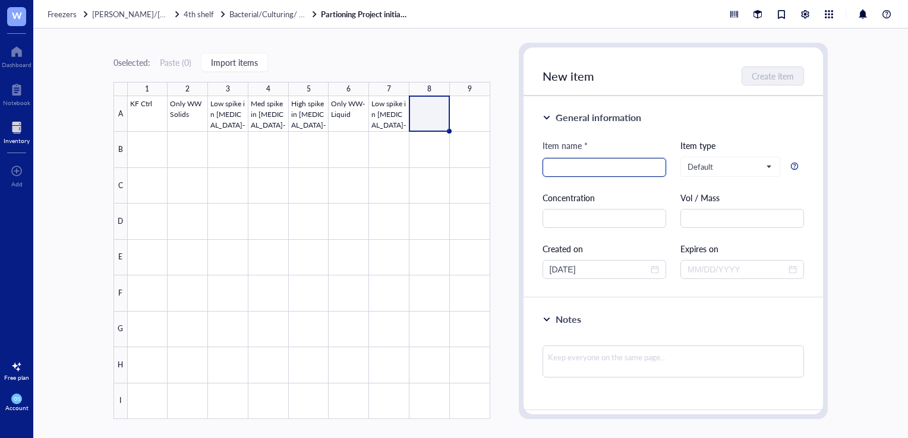
click at [557, 159] on input "search" at bounding box center [604, 168] width 109 height 18
paste input "Low spike in [MEDICAL_DATA]- Solids"
click at [561, 175] on input "Low spike in [MEDICAL_DATA]- Solids" at bounding box center [604, 168] width 109 height 18
click at [659, 172] on div "Med spike in [MEDICAL_DATA]- Solids" at bounding box center [604, 167] width 124 height 19
click at [656, 170] on div "Med spike in [MEDICAL_DATA]- Solids" at bounding box center [604, 167] width 124 height 19
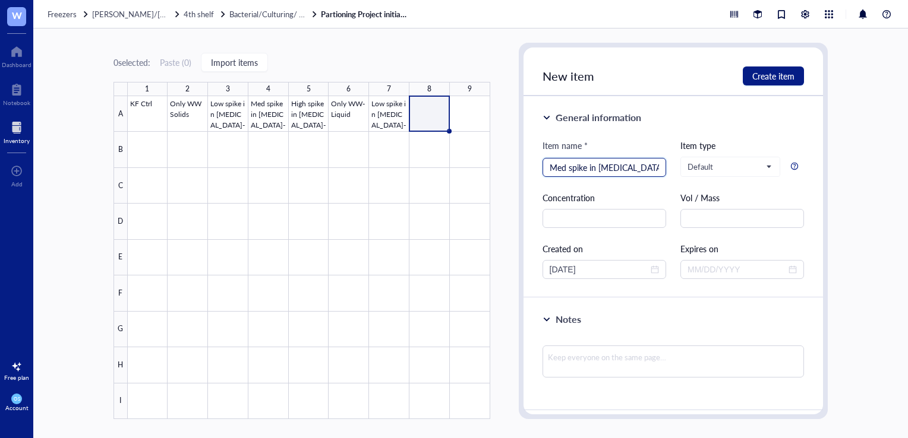
click at [656, 170] on div "Med spike in [MEDICAL_DATA]- Solids" at bounding box center [604, 167] width 124 height 19
click at [655, 168] on input "Med spike in [MEDICAL_DATA]- Solids" at bounding box center [604, 168] width 109 height 18
type input "Med spike in [MEDICAL_DATA]- Liquid"
click at [736, 219] on input "text" at bounding box center [742, 218] width 124 height 19
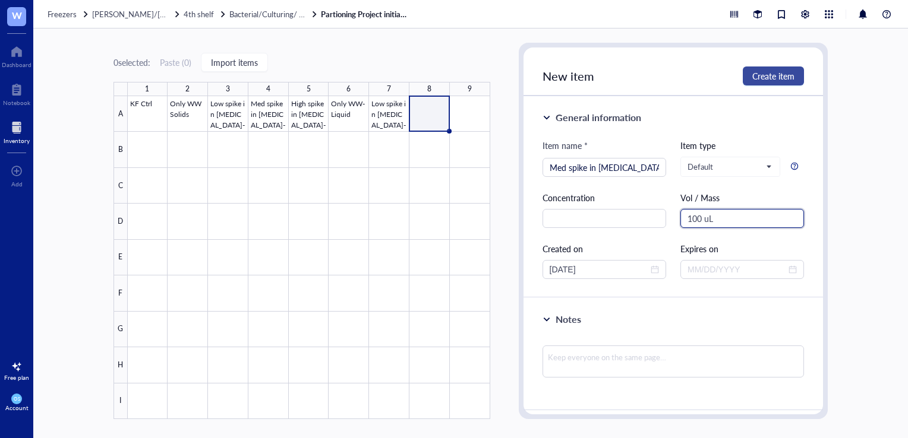
type input "100 uL"
click at [763, 80] on span "Create item" at bounding box center [773, 76] width 42 height 10
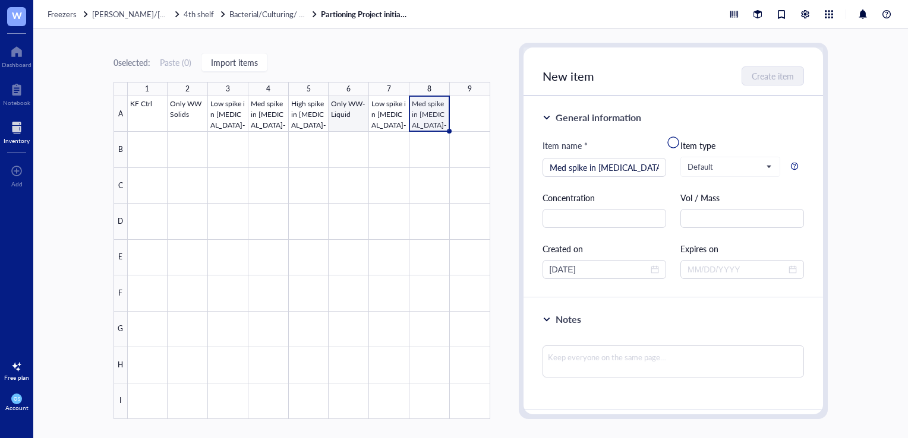
click at [355, 103] on div at bounding box center [309, 257] width 362 height 323
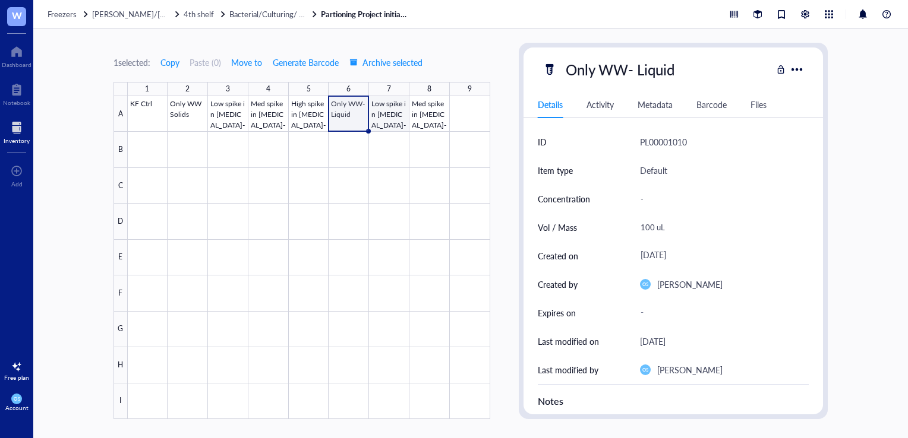
click at [400, 113] on div at bounding box center [309, 257] width 362 height 323
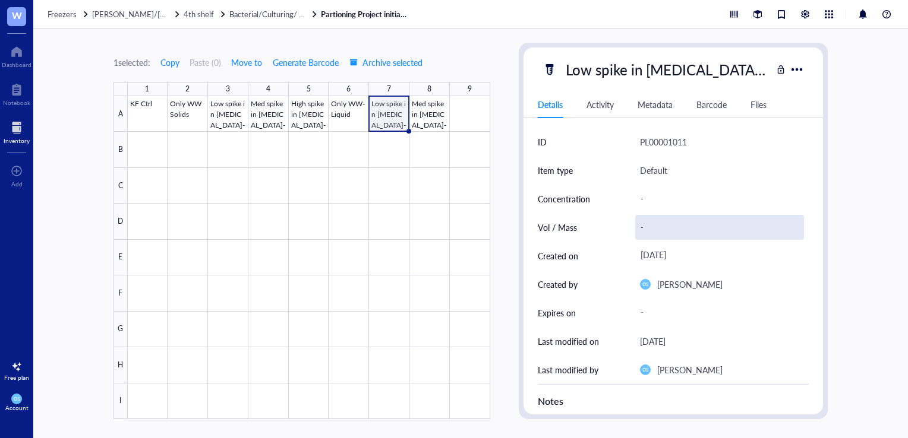
click at [652, 234] on div "-" at bounding box center [719, 227] width 169 height 25
type input "100 uL"
click at [472, 107] on div at bounding box center [309, 257] width 362 height 323
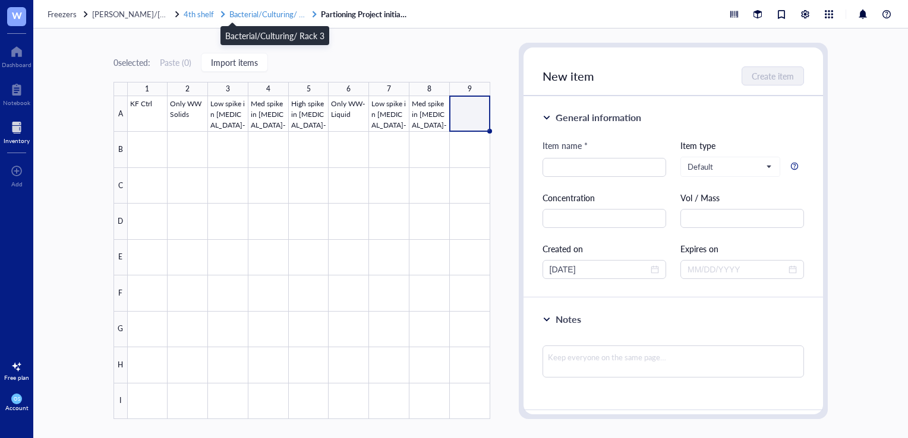
click at [283, 10] on span "Bacterial/Culturing/ Rack 3" at bounding box center [275, 13] width 92 height 11
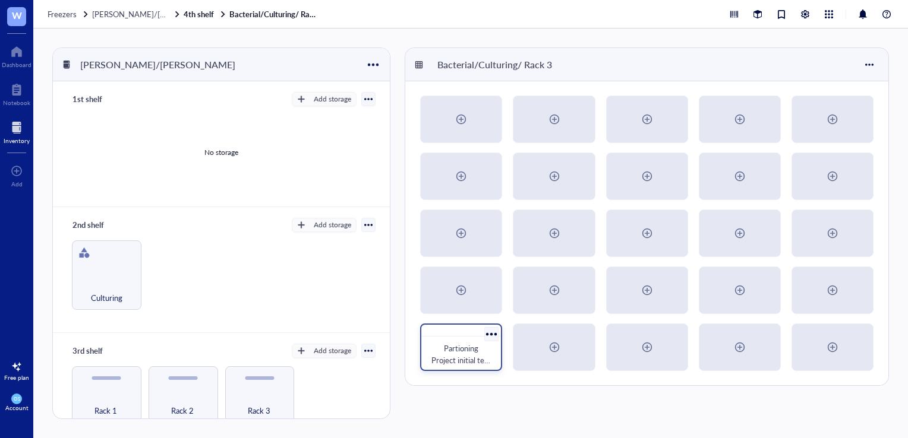
click at [491, 334] on div at bounding box center [491, 334] width 17 height 17
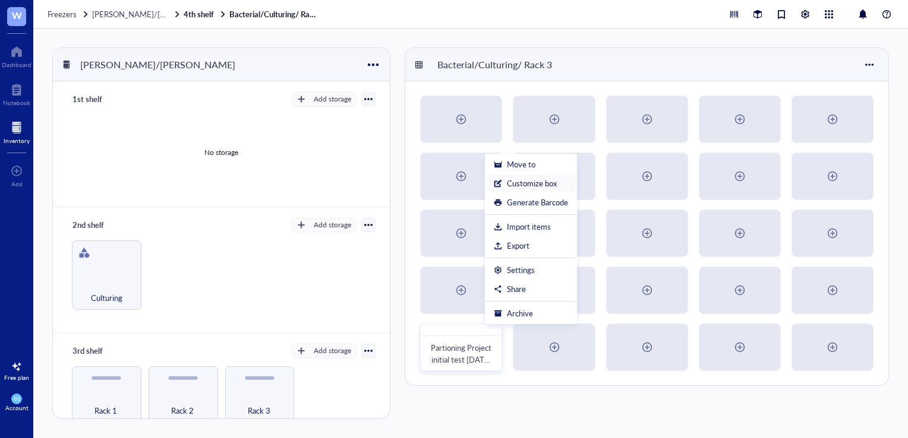
click at [529, 185] on div "Customize box" at bounding box center [532, 183] width 50 height 11
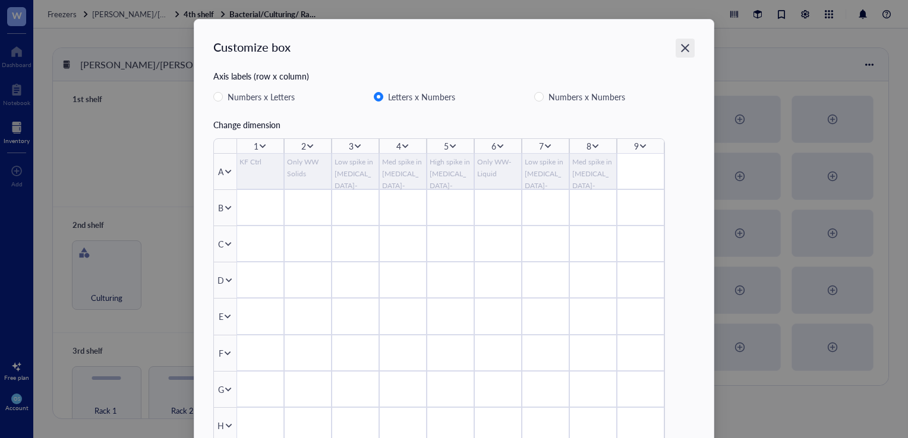
click at [686, 47] on icon "Close" at bounding box center [685, 48] width 11 height 11
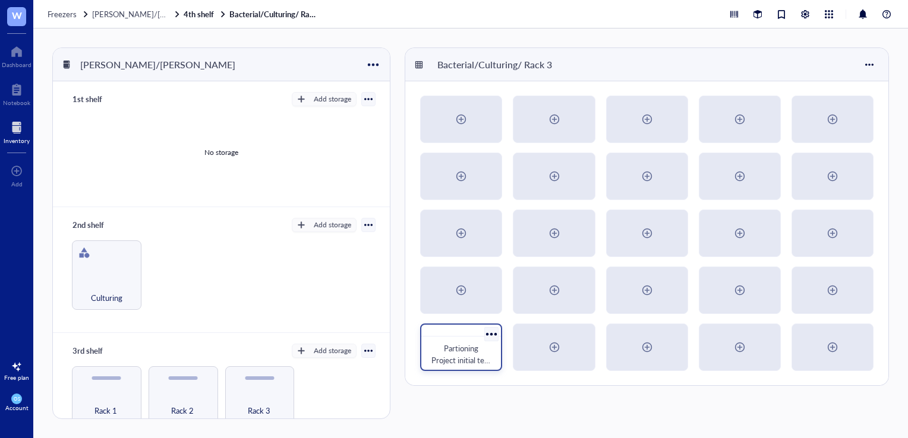
click at [491, 338] on div at bounding box center [491, 334] width 17 height 17
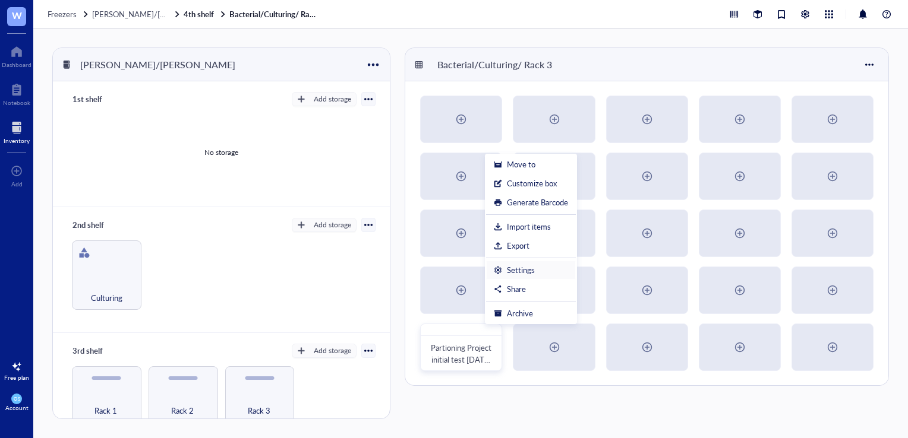
click at [517, 271] on div "Settings" at bounding box center [521, 270] width 28 height 11
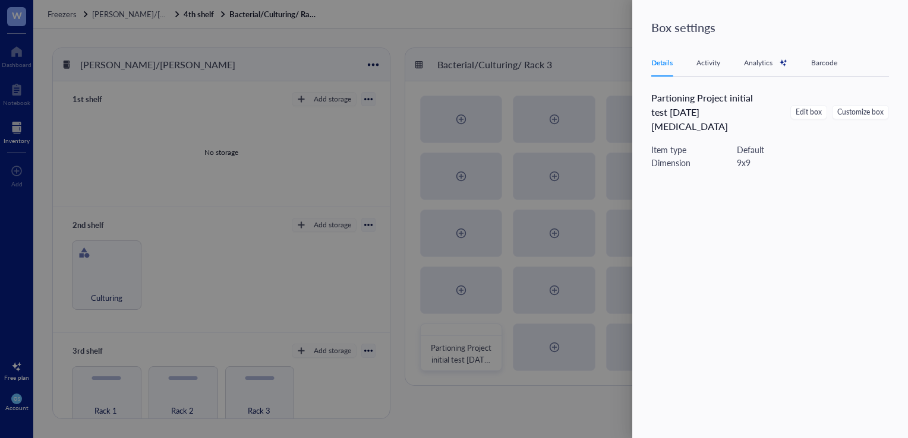
click at [750, 156] on div "9 x 9" at bounding box center [744, 162] width 14 height 13
click at [828, 105] on div "Edit box Customize box" at bounding box center [839, 112] width 99 height 14
click at [816, 107] on span "Edit box" at bounding box center [809, 112] width 26 height 11
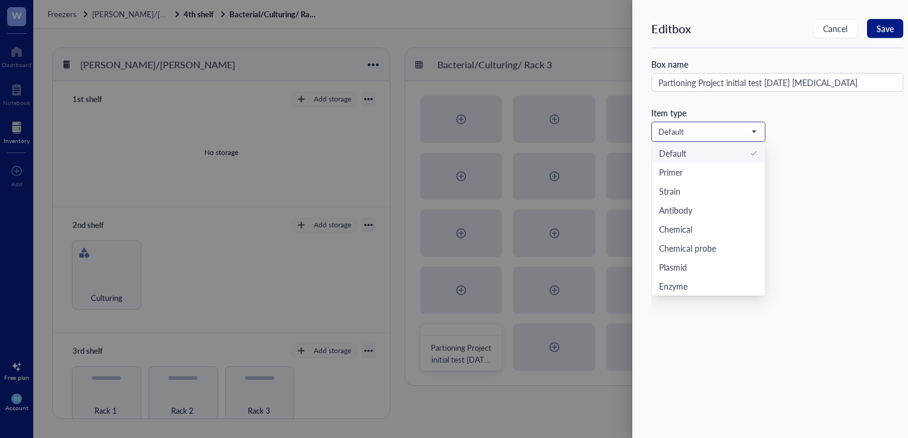
click at [758, 129] on span at bounding box center [708, 132] width 100 height 18
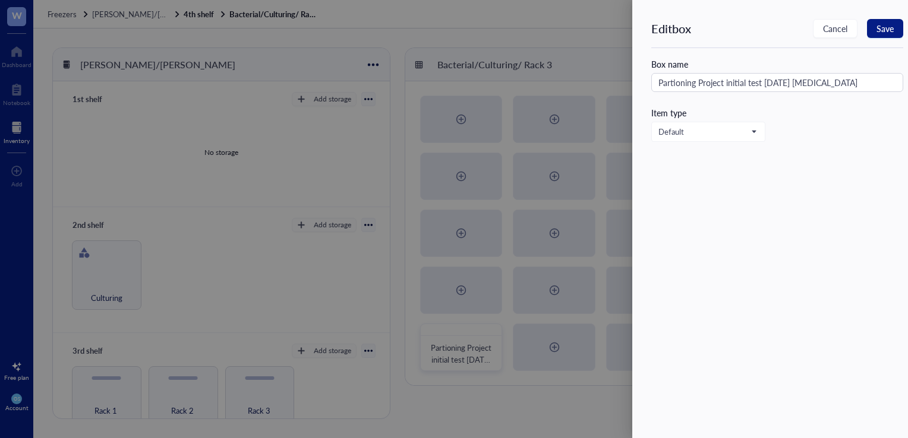
click at [807, 118] on div "Item type" at bounding box center [777, 112] width 252 height 13
click at [829, 26] on span "Cancel" at bounding box center [835, 29] width 24 height 10
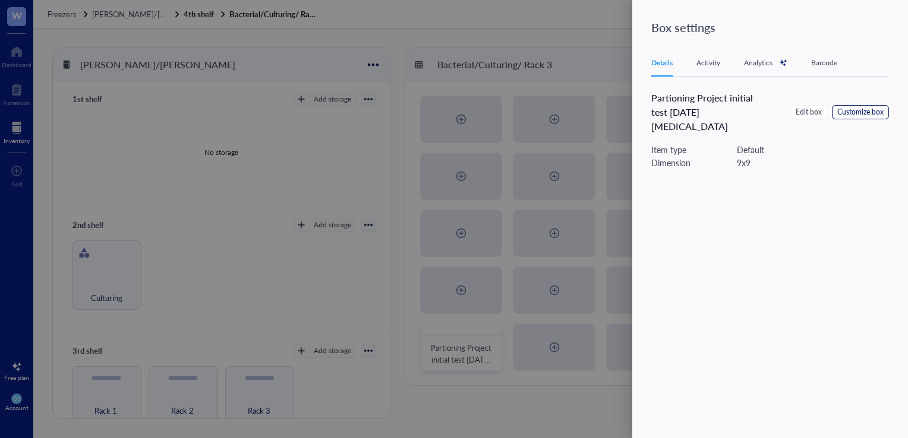
click at [851, 109] on span "Customize box" at bounding box center [860, 112] width 46 height 11
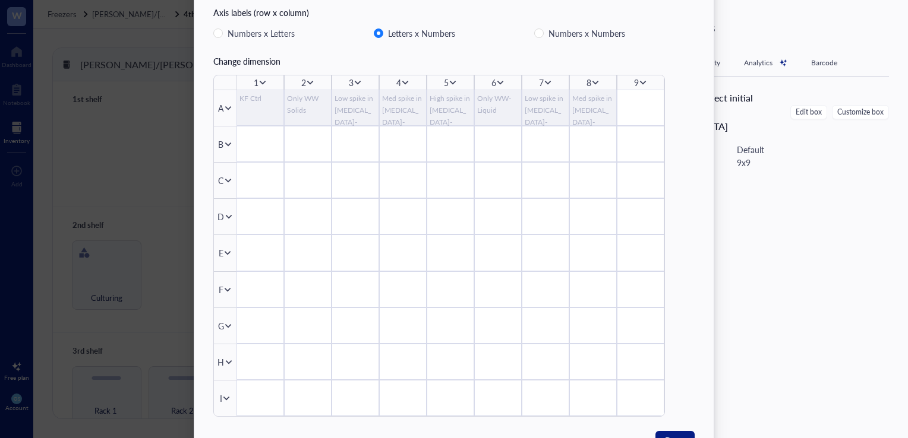
scroll to position [63, 0]
click at [255, 64] on div "Change dimension" at bounding box center [453, 61] width 481 height 13
click at [226, 72] on div "Customize box Axis labels (row x column) Numbers x Letters Letters x Numbers Nu…" at bounding box center [453, 197] width 481 height 442
click at [643, 86] on icon at bounding box center [643, 83] width 8 height 8
click at [661, 116] on span "Insert 1 right" at bounding box center [679, 118] width 68 height 13
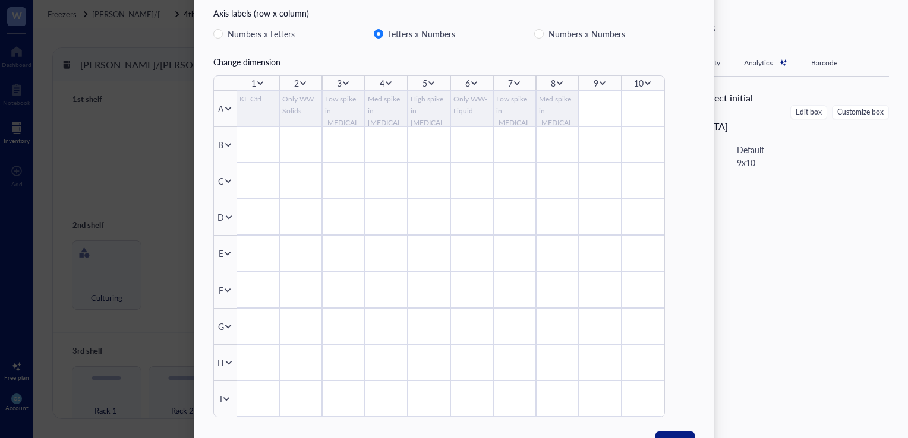
scroll to position [113, 0]
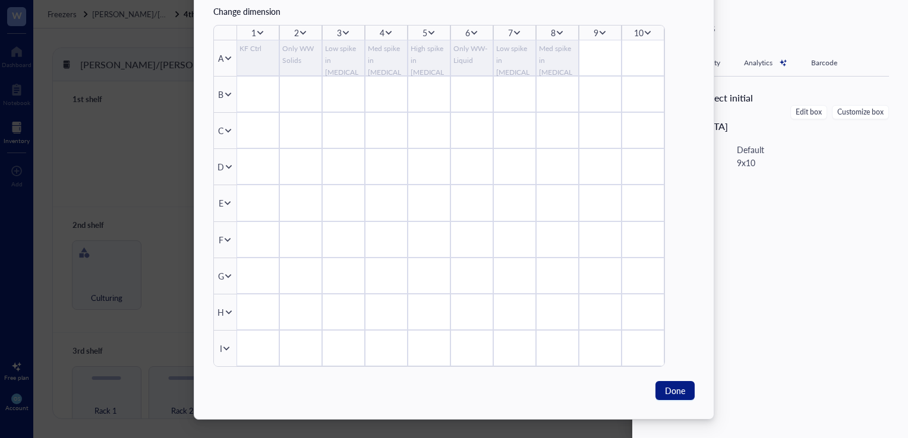
click at [673, 403] on div "Customize box Axis labels (row x column) Numbers x Letters Letters x Numbers Nu…" at bounding box center [453, 162] width 519 height 513
click at [673, 388] on span "Done" at bounding box center [675, 390] width 20 height 13
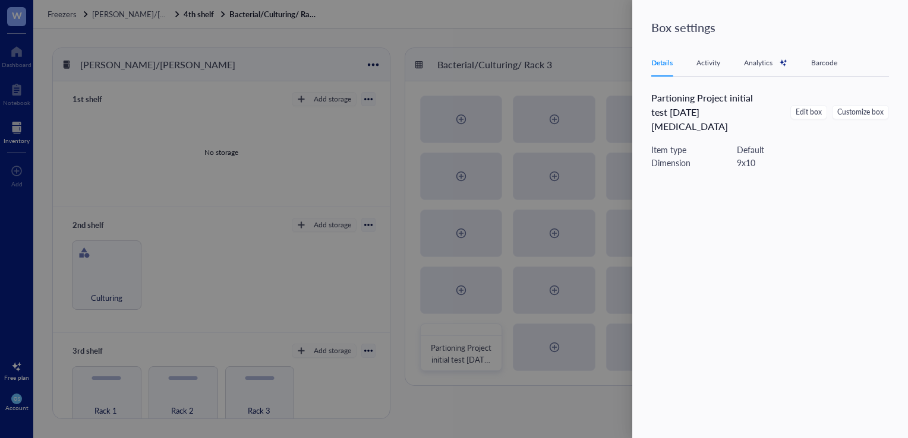
scroll to position [0, 0]
click at [607, 36] on div at bounding box center [454, 219] width 908 height 438
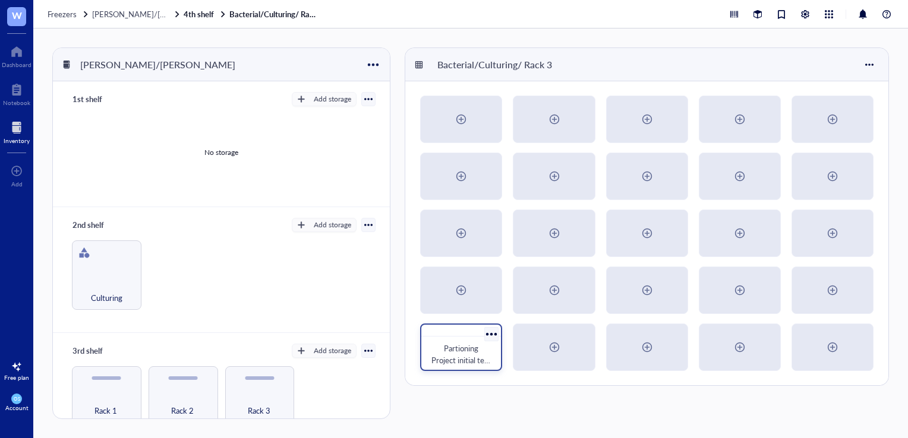
click at [475, 334] on div at bounding box center [461, 331] width 80 height 12
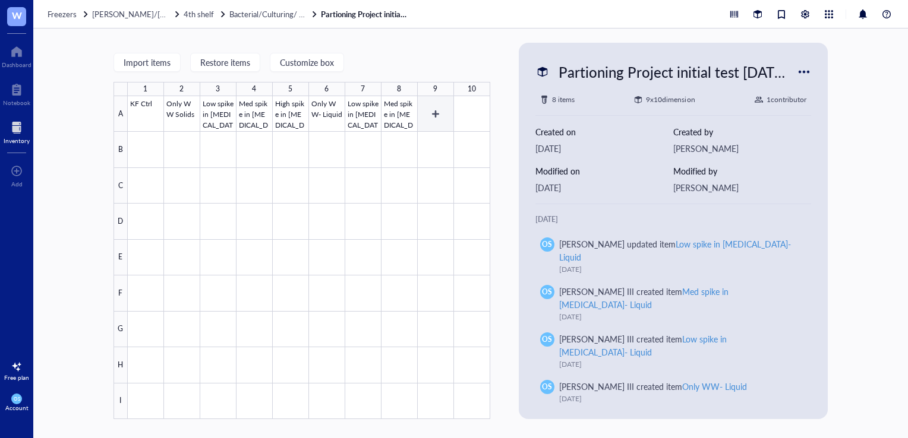
click at [434, 109] on div at bounding box center [309, 257] width 362 height 323
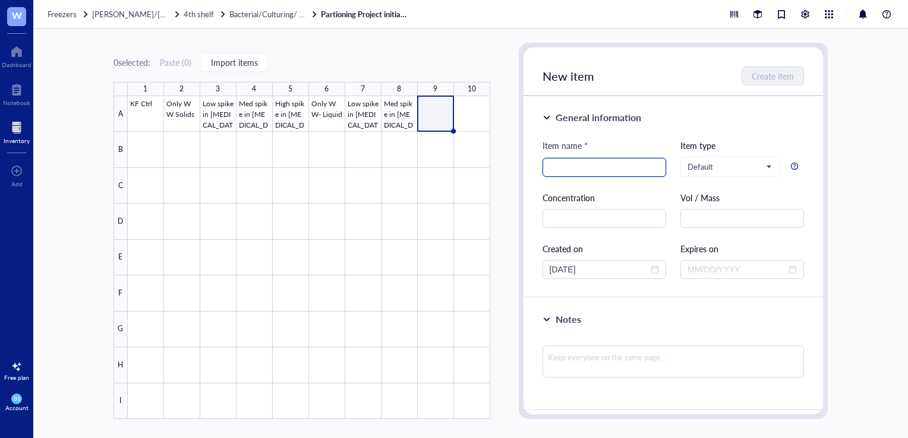
click at [572, 167] on input "search" at bounding box center [604, 168] width 109 height 18
paste input "Low spike in [MEDICAL_DATA]- Solids"
click at [563, 169] on input "Low spike in [MEDICAL_DATA]- Solids" at bounding box center [604, 168] width 109 height 18
click at [654, 169] on input "High spike in [MEDICAL_DATA]- Solids" at bounding box center [604, 168] width 109 height 18
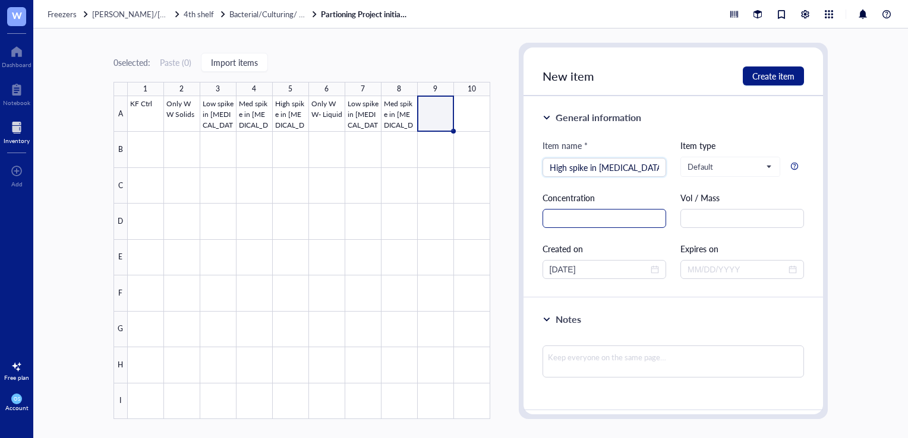
scroll to position [0, 1]
type input "High spike in [MEDICAL_DATA]- Liquid"
click at [688, 213] on input "text" at bounding box center [742, 218] width 124 height 19
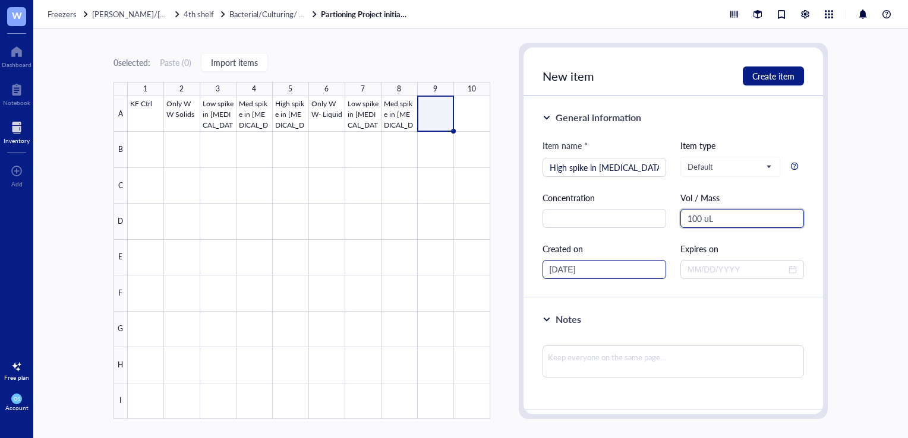
click at [567, 261] on div "[DATE]" at bounding box center [604, 269] width 124 height 19
type input "100 uL"
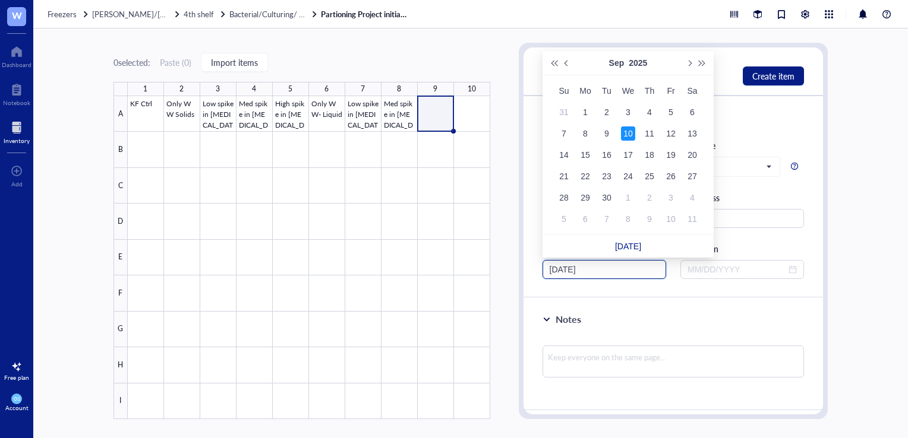
click at [567, 267] on input "[DATE]" at bounding box center [599, 269] width 99 height 13
type input "[DATE]"
click at [653, 113] on div "4" at bounding box center [649, 112] width 14 height 14
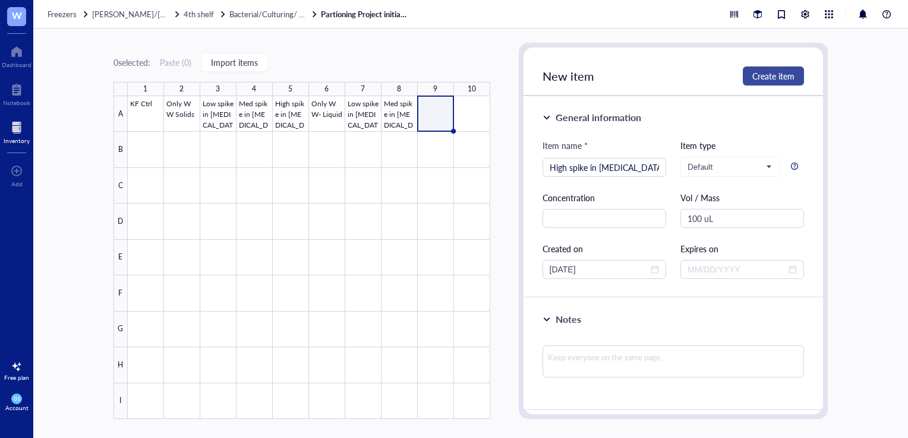
click at [774, 78] on span "Create item" at bounding box center [773, 76] width 42 height 10
type input "[DATE]"
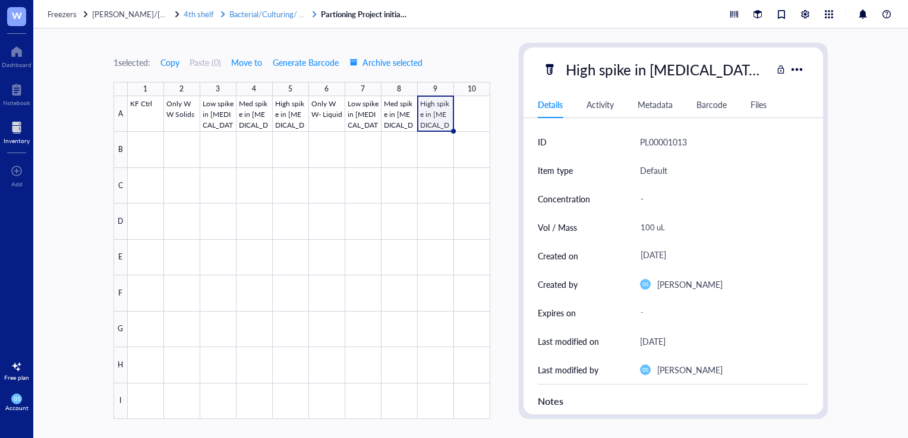
click at [264, 12] on span "Bacterial/Culturing/ Rack 3" at bounding box center [275, 13] width 92 height 11
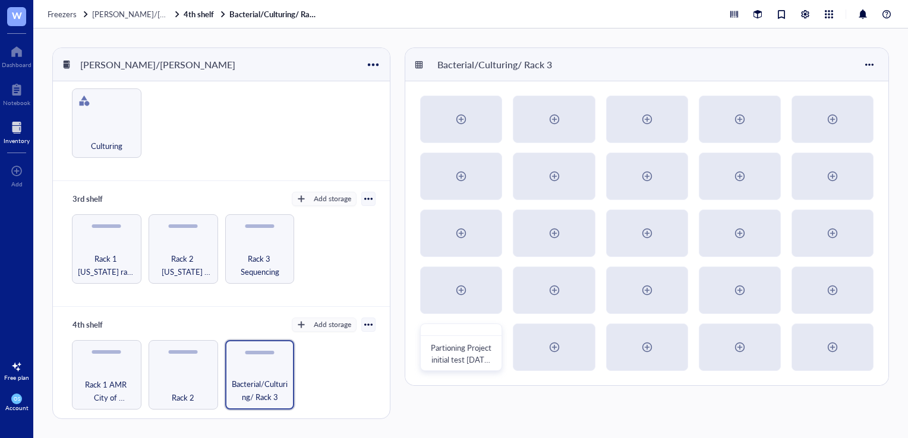
scroll to position [156, 0]
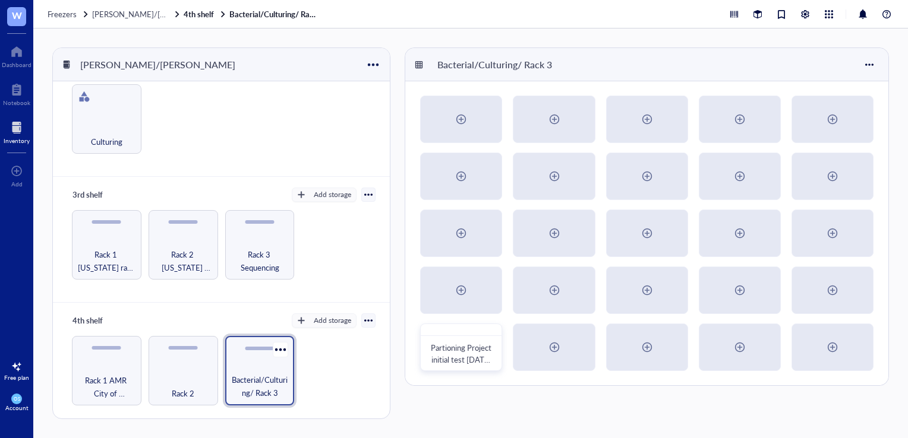
click at [229, 362] on div "Bacterial/Culturing/ Rack 3" at bounding box center [260, 371] width 70 height 70
click at [266, 236] on div "Rack 3 Sequencing" at bounding box center [260, 245] width 70 height 70
